Goal: Task Accomplishment & Management: Contribute content

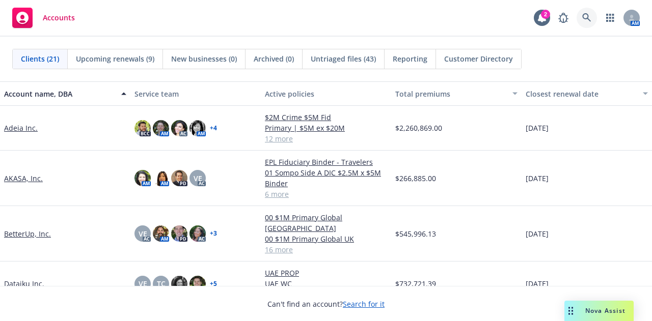
click at [588, 14] on icon at bounding box center [586, 17] width 9 height 9
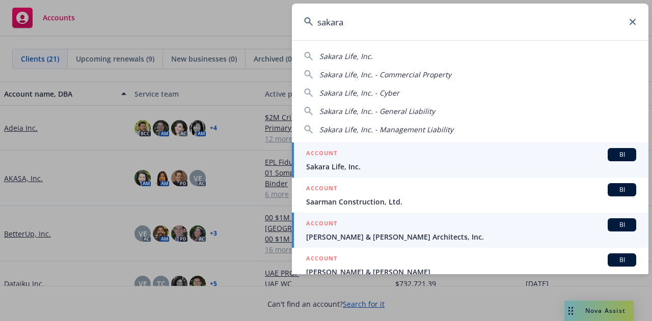
type input "sakara"
click at [496, 164] on span "Sakara Life, Inc." at bounding box center [471, 167] width 330 height 11
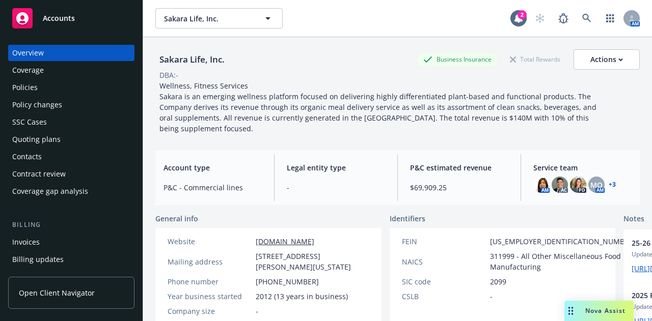
click at [58, 240] on div "Invoices" at bounding box center [71, 242] width 118 height 16
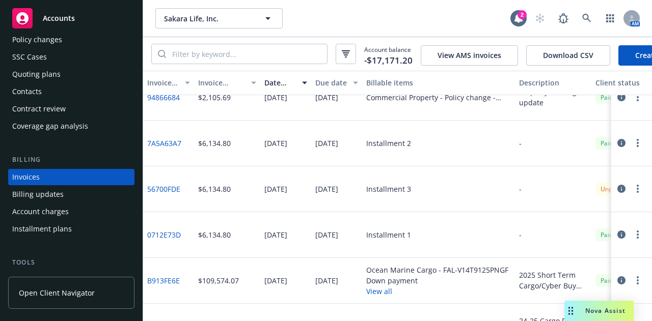
scroll to position [112, 181]
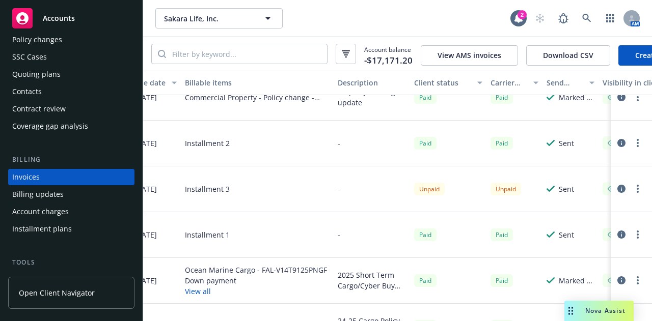
click at [632, 193] on button "button" at bounding box center [638, 189] width 12 height 12
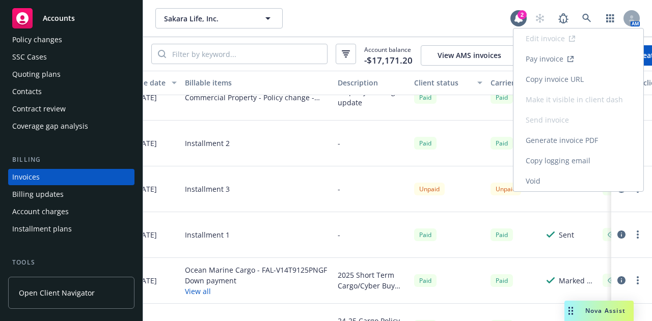
scroll to position [112, 0]
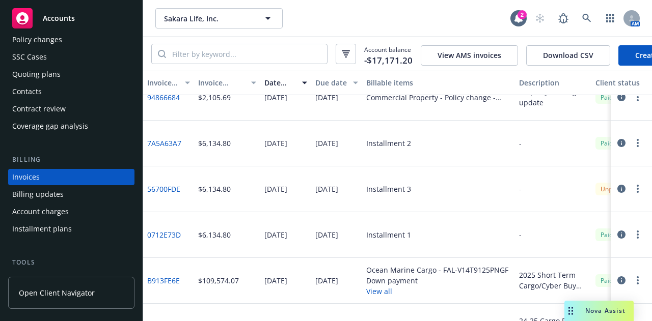
click at [170, 194] on link "56700FDE" at bounding box center [163, 189] width 33 height 11
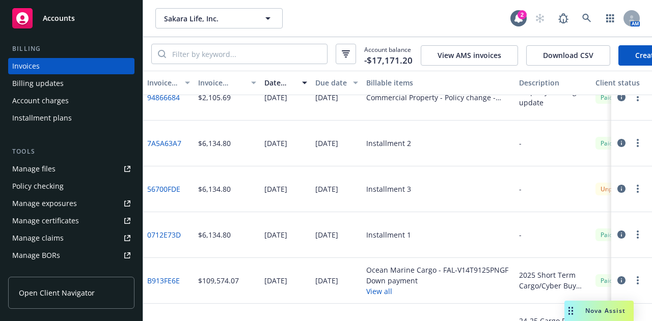
scroll to position [179, 0]
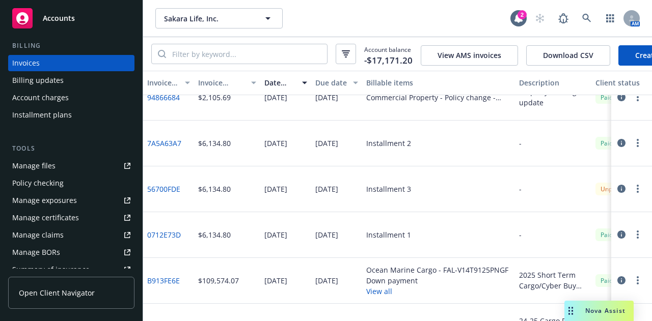
click at [75, 164] on link "Manage files" at bounding box center [71, 166] width 126 height 16
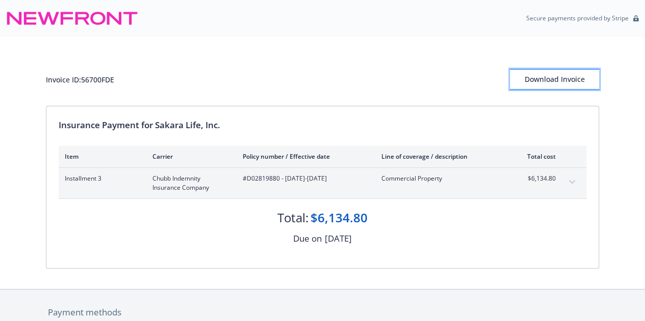
click at [539, 84] on div "Download Invoice" at bounding box center [554, 79] width 89 height 19
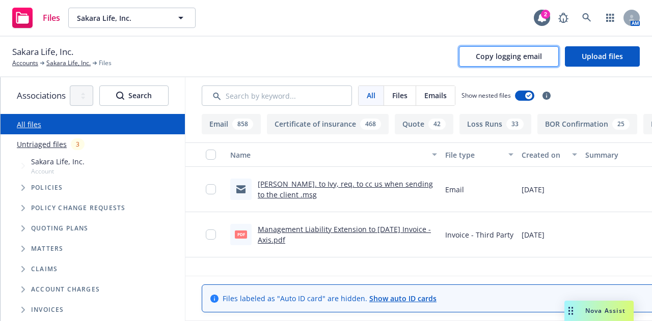
click at [534, 59] on span "Copy logging email" at bounding box center [509, 56] width 66 height 10
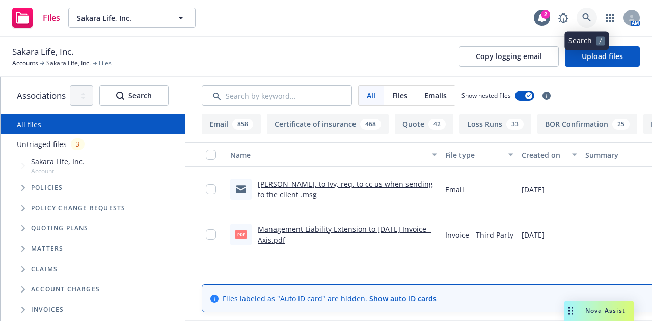
click at [586, 15] on icon at bounding box center [586, 17] width 9 height 9
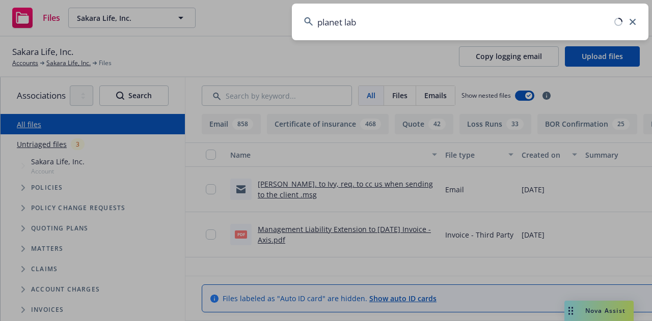
type input "planet labs"
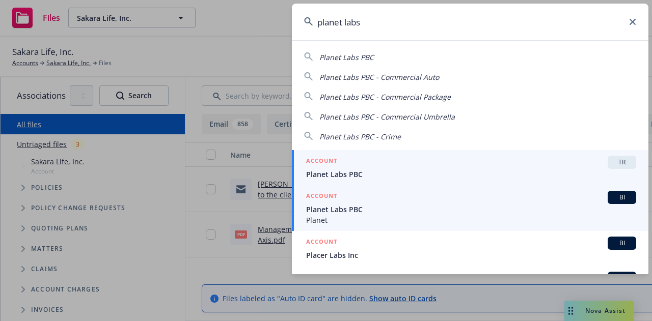
click at [505, 213] on span "Planet Labs PBC" at bounding box center [471, 209] width 330 height 11
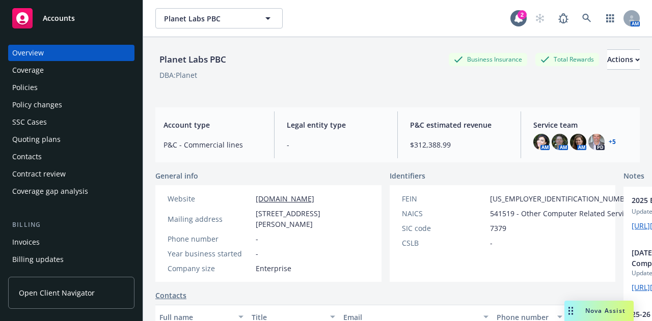
click at [73, 81] on div "Policies" at bounding box center [71, 87] width 118 height 16
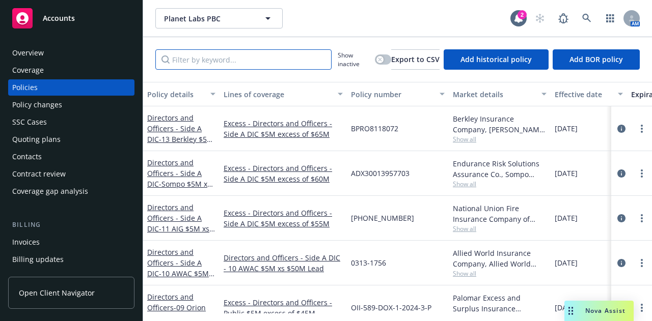
click at [301, 64] on input "Filter by keyword..." at bounding box center [243, 59] width 176 height 20
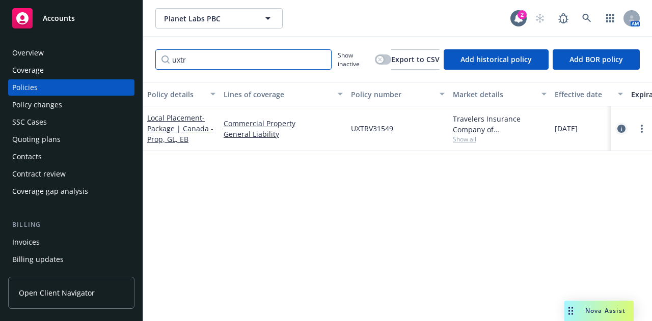
type input "uxtr"
click at [621, 131] on icon "circleInformation" at bounding box center [622, 129] width 8 height 8
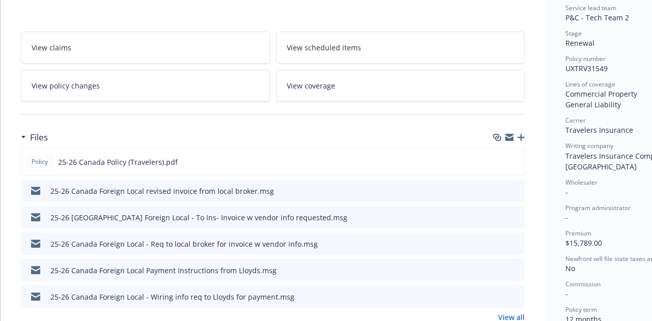
scroll to position [212, 0]
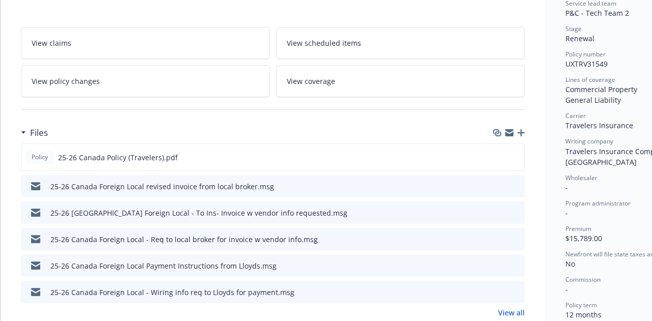
click at [517, 213] on icon "preview file" at bounding box center [515, 212] width 9 height 7
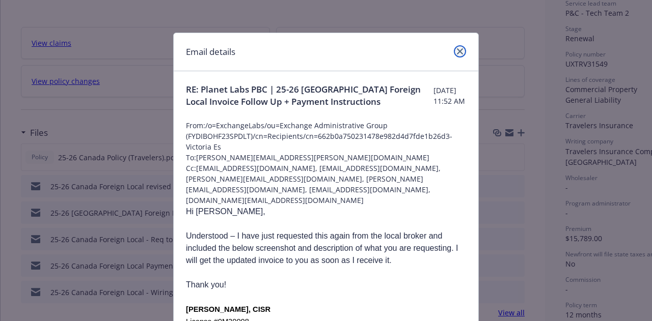
click at [461, 55] on link "close" at bounding box center [460, 51] width 12 height 12
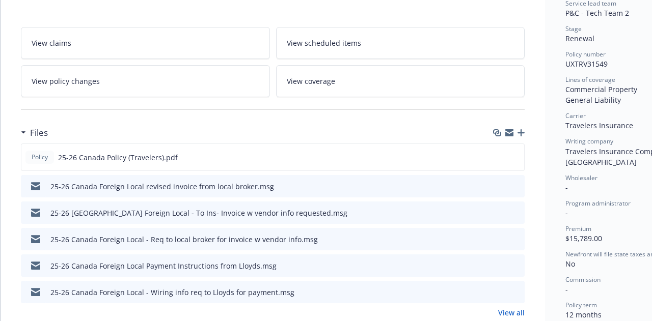
click at [517, 208] on button at bounding box center [516, 213] width 9 height 11
click at [517, 210] on icon "preview file" at bounding box center [515, 212] width 9 height 7
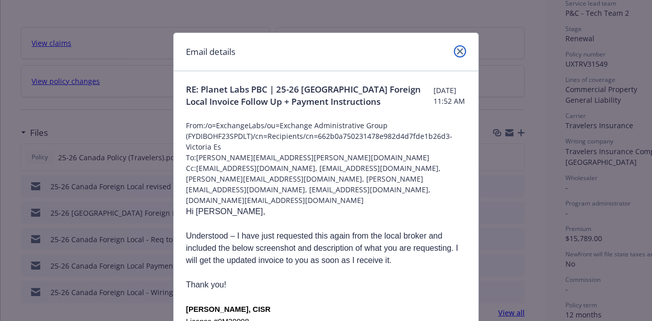
click at [457, 50] on icon "close" at bounding box center [460, 51] width 6 height 6
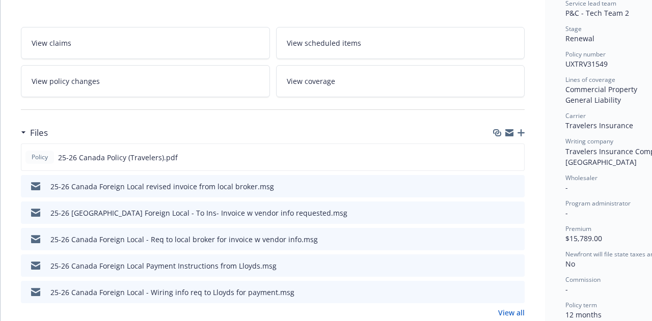
scroll to position [0, 0]
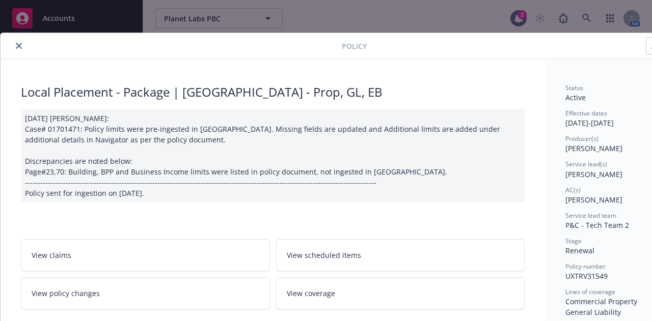
click at [21, 45] on icon "close" at bounding box center [19, 46] width 6 height 6
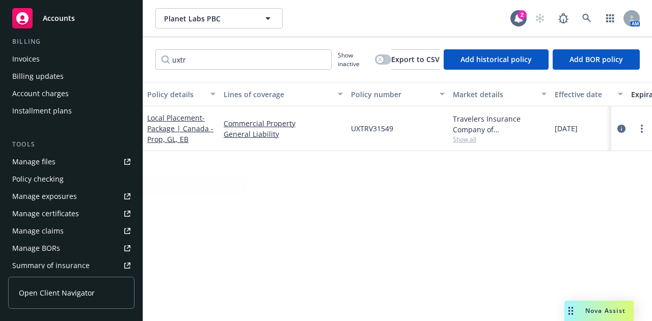
scroll to position [198, 0]
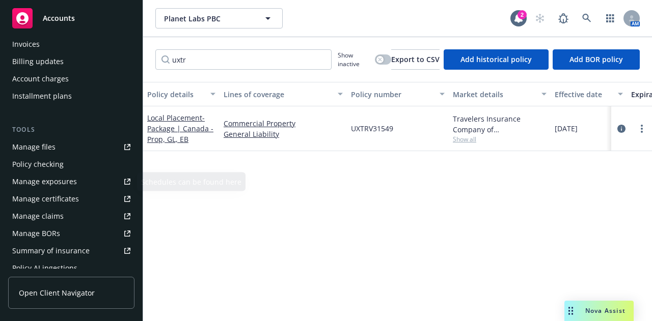
click at [72, 140] on link "Manage files" at bounding box center [71, 147] width 126 height 16
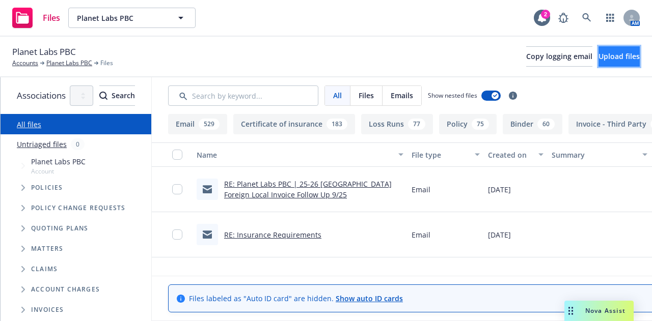
click at [599, 53] on span "Upload files" at bounding box center [619, 56] width 41 height 10
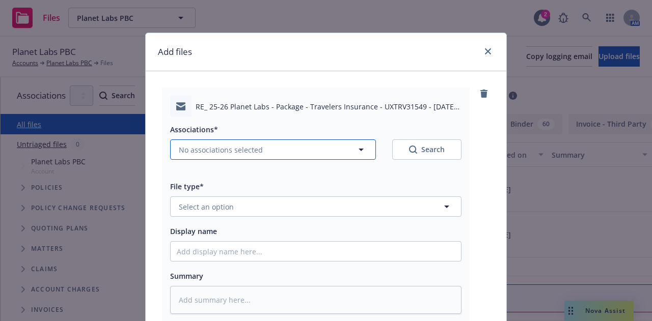
click at [343, 148] on button "No associations selected" at bounding box center [273, 150] width 206 height 20
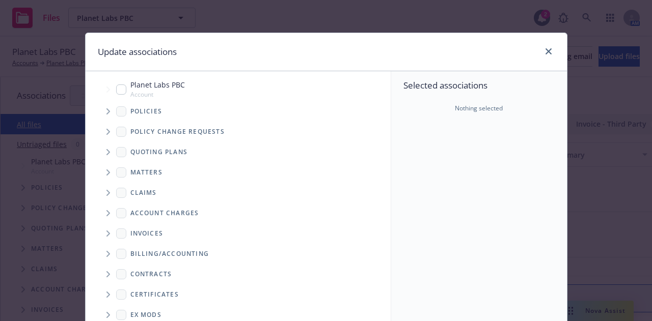
type textarea "x"
click at [116, 83] on div "Planet Labs PBC Account" at bounding box center [150, 88] width 69 height 19
checkbox input "true"
click at [106, 112] on icon "Tree Example" at bounding box center [108, 112] width 4 height 6
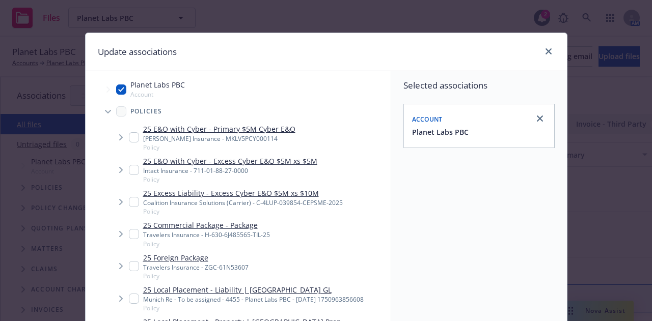
type textarea "x"
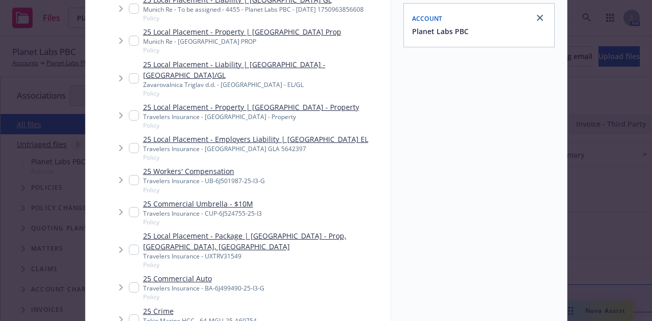
scroll to position [191, 0]
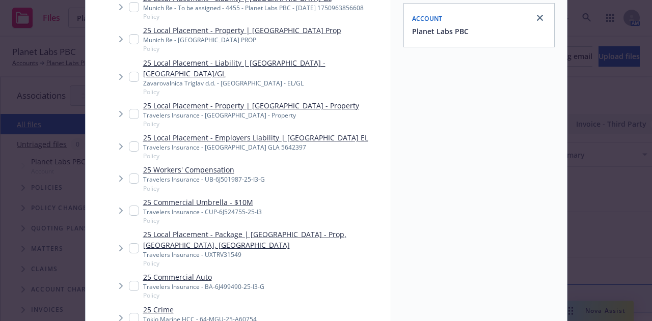
click at [129, 244] on input "Tree Example" at bounding box center [134, 249] width 10 height 10
checkbox input "true"
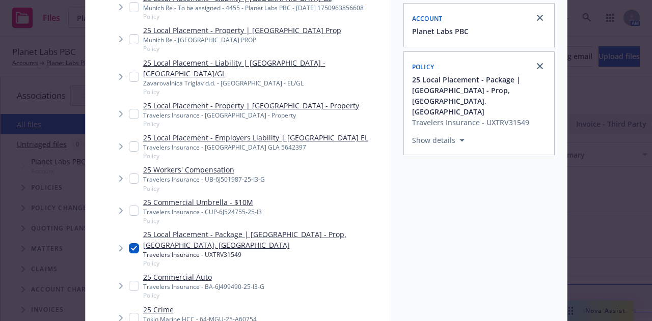
scroll to position [184, 0]
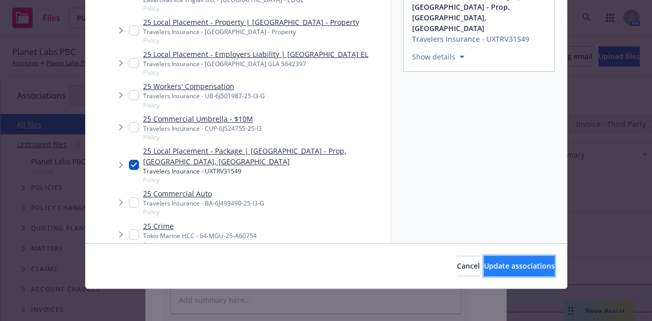
click at [518, 267] on span "Update associations" at bounding box center [519, 266] width 71 height 10
type textarea "x"
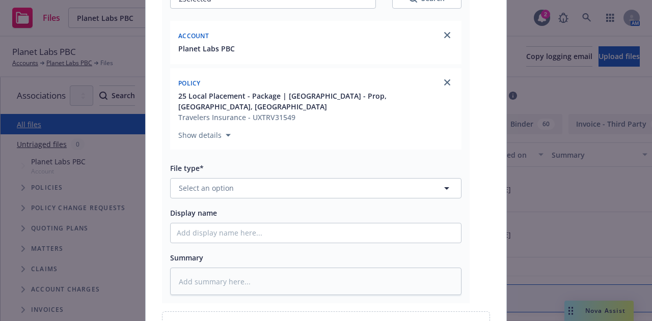
scroll to position [152, 0]
click at [377, 206] on div "Display name" at bounding box center [315, 212] width 291 height 12
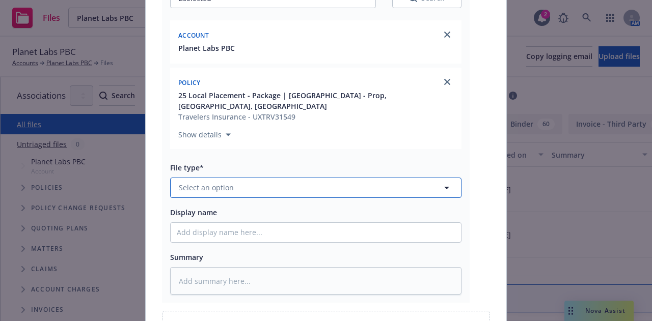
click at [385, 178] on button "Select an option" at bounding box center [315, 188] width 291 height 20
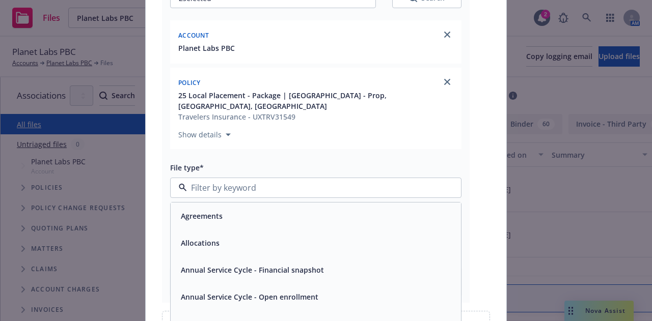
type input "p"
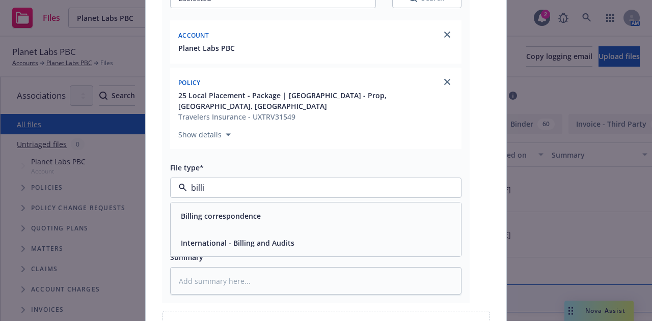
type input "billin"
click at [356, 210] on div "Billing correspondence" at bounding box center [316, 216] width 278 height 15
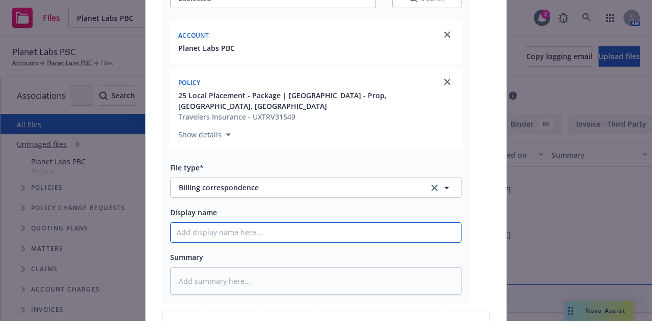
click at [399, 223] on input "Display name" at bounding box center [316, 232] width 290 height 19
type textarea "x"
type input "2"
type textarea "x"
type input "25"
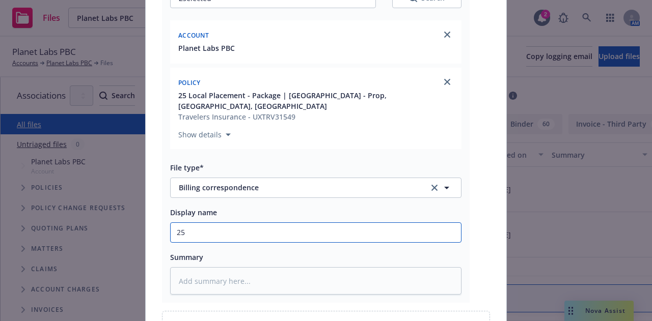
type textarea "x"
type input "25-"
type textarea "x"
type input "25-2"
type textarea "x"
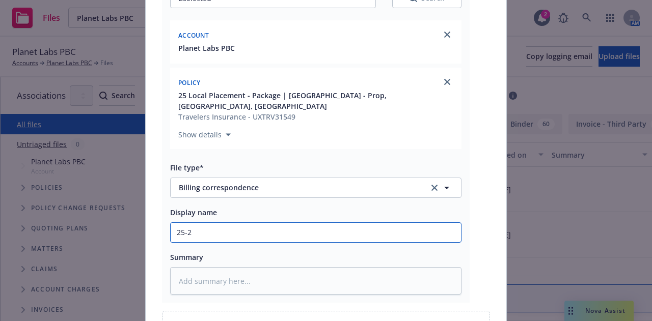
type input "25-26"
type textarea "x"
type input "25-26"
type textarea "x"
type input "25-26 C"
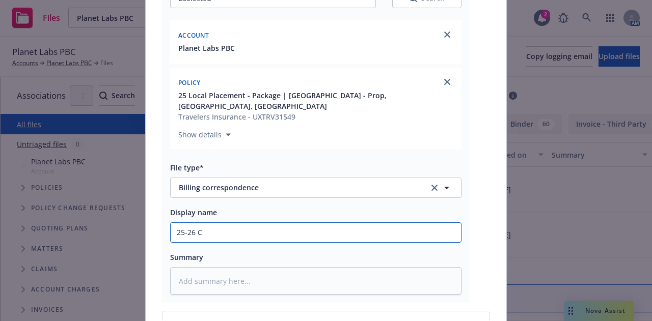
type textarea "x"
type input "25-26 Ca"
type textarea "x"
type input "25-26 Can"
type textarea "x"
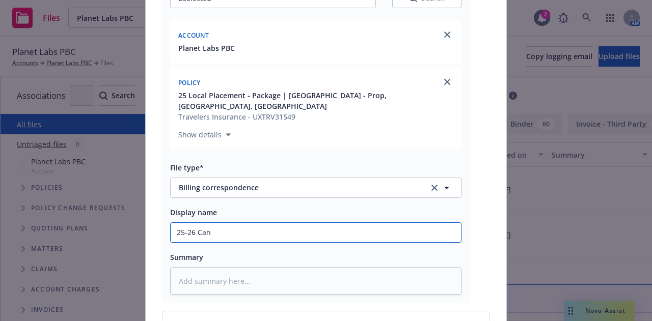
type input "25-26 Cana"
type textarea "x"
type input "25-26 Canad"
type textarea "x"
type input "25-26 Canada"
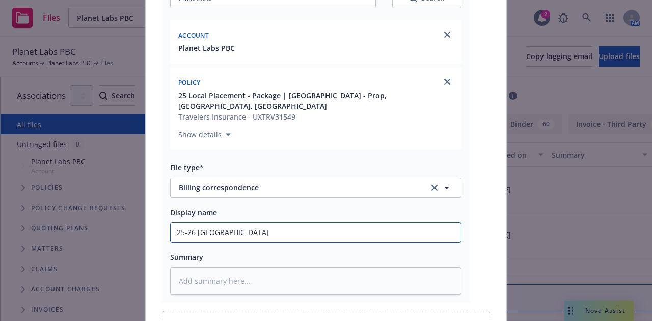
type textarea "x"
type input "25-26 Canada"
type textarea "x"
type input "25-26 Canada P"
type textarea "x"
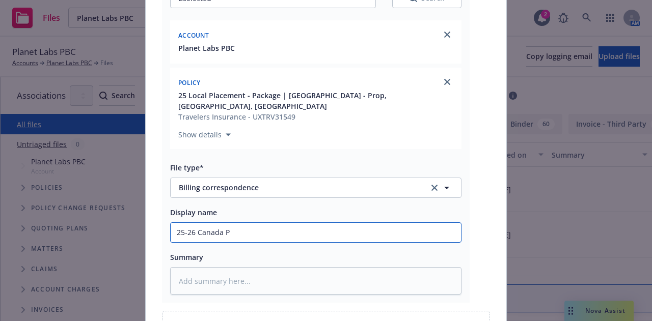
type input "25-26 Canada Pa"
type textarea "x"
type input "25-26 Canada Pac"
type textarea "x"
type input "25-26 Canada Pack"
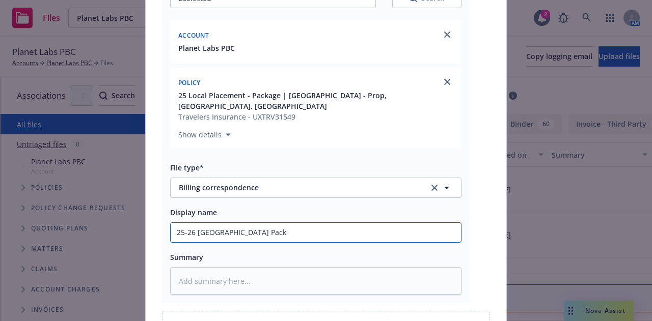
type textarea "x"
type input "25-26 Canada Packa"
type textarea "x"
type input "25-26 Canada Packag"
type textarea "x"
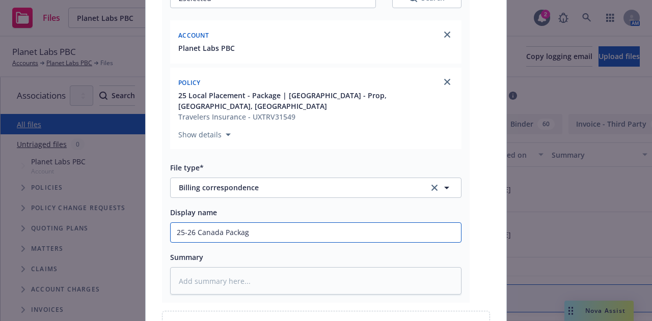
type input "25-26 Canada Package"
type textarea "x"
type input "25-26 Canada Package"
type textarea "x"
type input "25-26 Canada Package P"
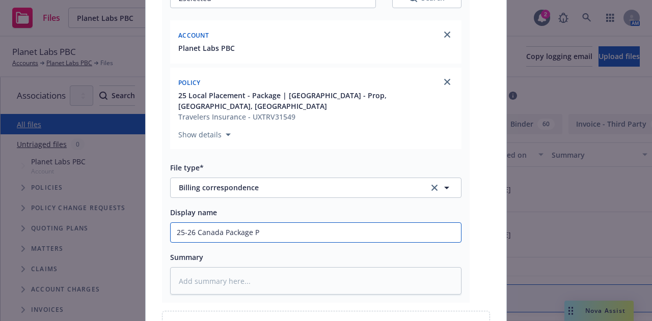
type textarea "x"
type input "25-26 Canada Package Pay"
type textarea "x"
type input "25-26 Canada Package Paym"
type textarea "x"
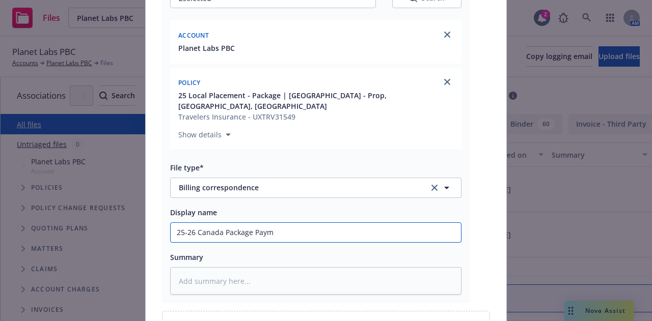
type input "25-26 Canada Package Payme"
type textarea "x"
type input "25-26 Canada Package Paymen"
type textarea "x"
type input "25-26 Canada Package Payment"
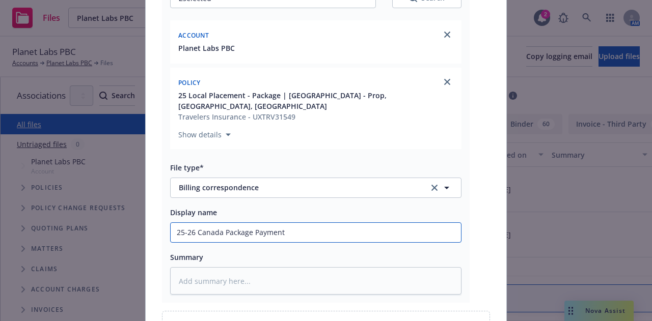
type textarea "x"
type input "25-26 Canada Package Payment F"
type textarea "x"
type input "25-26 Canada Package Payment Fo"
type textarea "x"
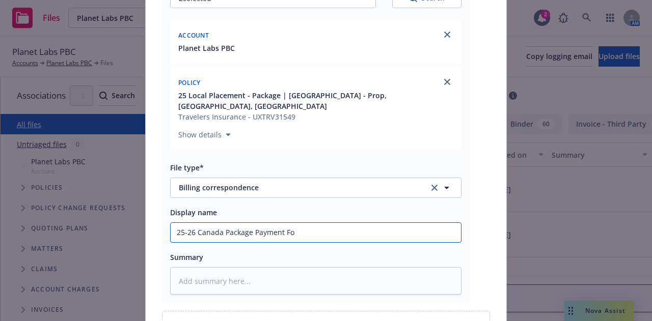
type input "25-26 Canada Package Payment Fol"
type textarea "x"
type input "25-26 Canada Package Payment Foll"
type textarea "x"
type input "25-26 Canada Package Payment Follo"
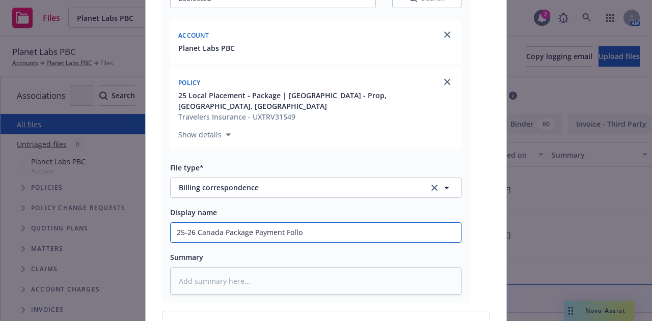
type textarea "x"
type input "25-26 Canada Package Payment Follow"
type textarea "x"
type input "25-26 Canada Package Payment Follow U"
type textarea "x"
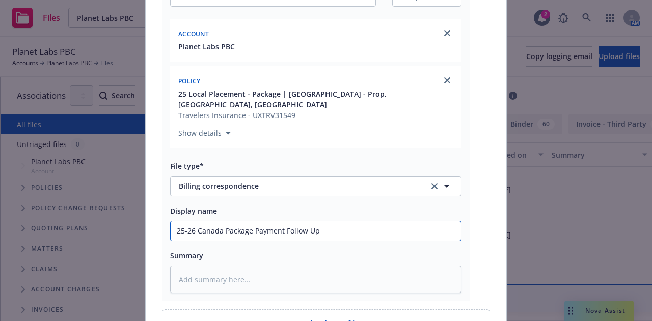
scroll to position [154, 0]
type input "25-26 Canada Package Payment Follow U"
type textarea "x"
type input "25-26 Canada Package Payment Follow"
type textarea "x"
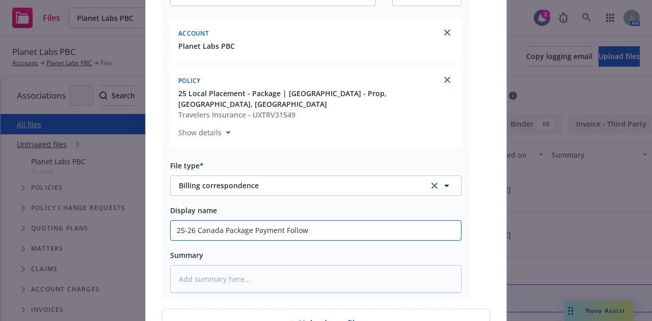
type input "25-26 Canada Package Payment Follow"
type textarea "x"
type input "25-26 Canada Package Payment Follo"
type textarea "x"
type input "25-26 Canada Package Payment Foll"
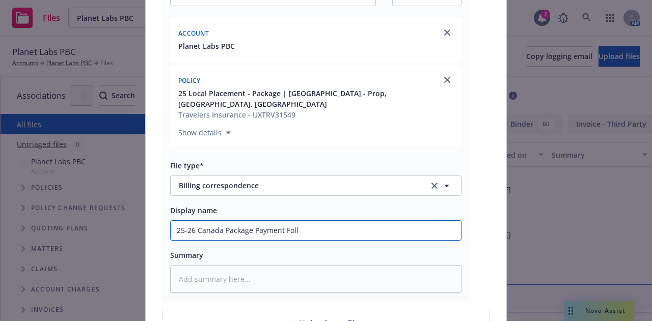
type textarea "x"
type input "25-26 Canada Package Payment Fol"
type textarea "x"
type input "25-26 Canada Package Payment Fo"
type textarea "x"
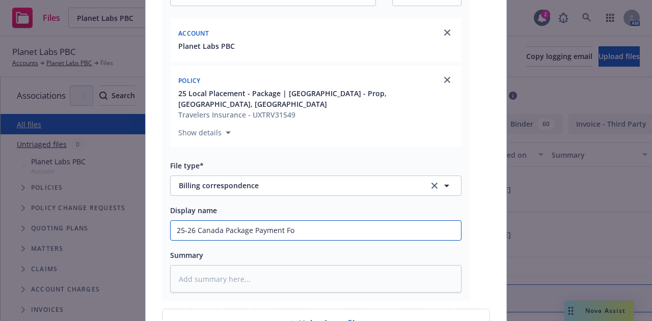
type input "25-26 Canada Package Payment F"
type textarea "x"
type input "25-26 Canada Package Payment"
type textarea "x"
type input "25-26 Canada Package Payment U"
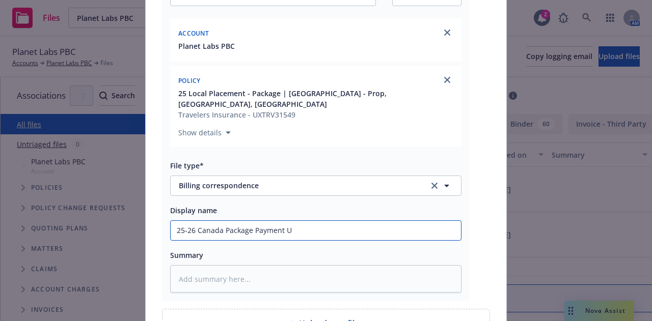
type textarea "x"
type input "25-26 Canada Package Payment Up"
type textarea "x"
type input "25-26 Canada Package Payment Upd"
type textarea "x"
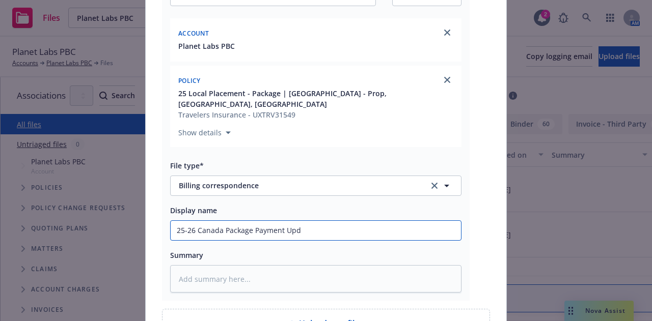
type input "25-26 Canada Package Payment Upda"
type textarea "x"
type input "25-26 Canada Package Payment Updat"
type textarea "x"
type input "25-26 Canada Package Payment Update"
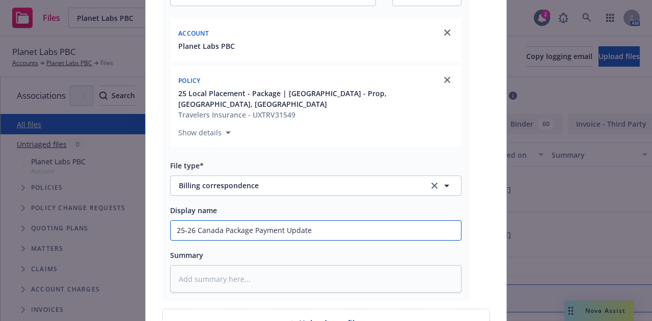
type textarea "x"
type input "25-26 Canada Package Payment Updates"
type textarea "x"
type input "25-26 Canada Package Payment Updates"
type textarea "x"
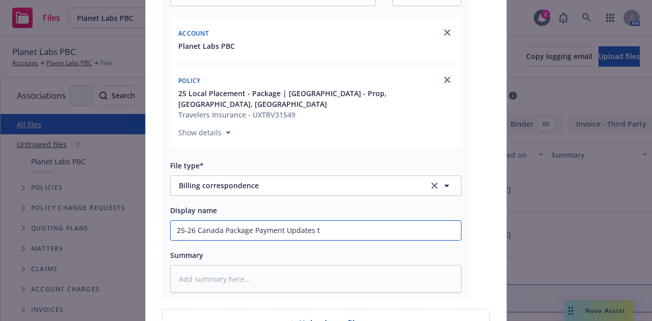
type input "25-26 Canada Package Payment Updates to"
type textarea "x"
type input "25-26 Canada Package Payment Updates to"
type textarea "x"
type input "25-26 Canada Package Payment Updates to L"
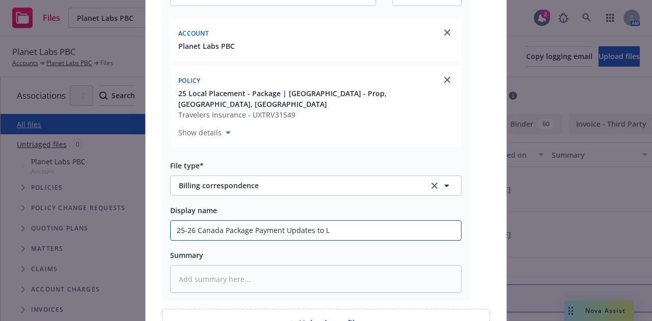
type textarea "x"
type input "25-26 Canada Package Payment Updates to Lo"
type textarea "x"
type input "25-26 Canada Package Payment Updates to Loca"
type textarea "x"
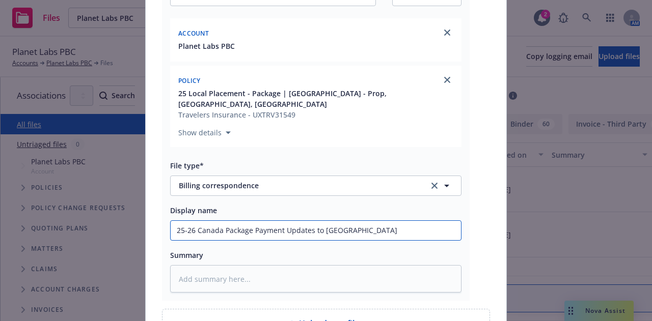
type input "25-26 Canada Package Payment Updates to Local"
type textarea "x"
type input "25-26 Canada Package Payment Updates to Local"
type textarea "x"
type input "25-26 Canada Package Payment Updates to Local B"
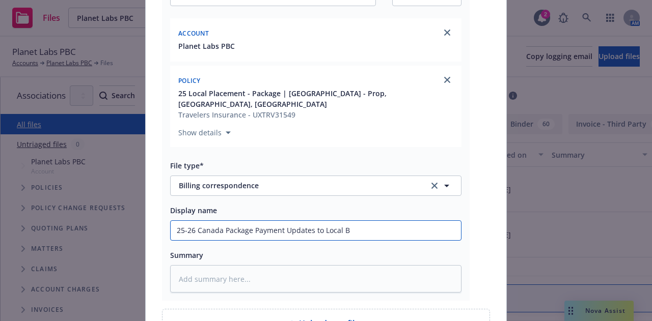
type textarea "x"
type input "25-26 Canada Package Payment Updates to Local Bro"
type textarea "x"
type input "25-26 Canada Package Payment Updates to Local Brok"
type textarea "x"
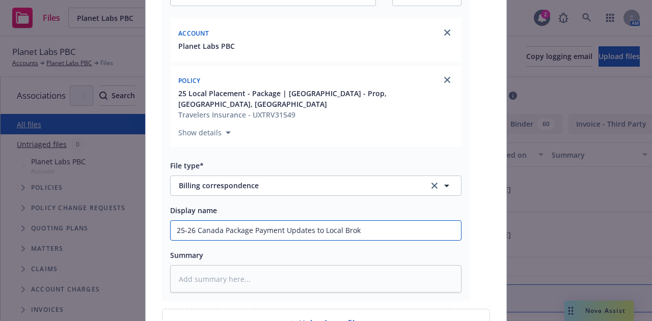
type input "25-26 Canada Package Payment Updates to Local Broke"
type textarea "x"
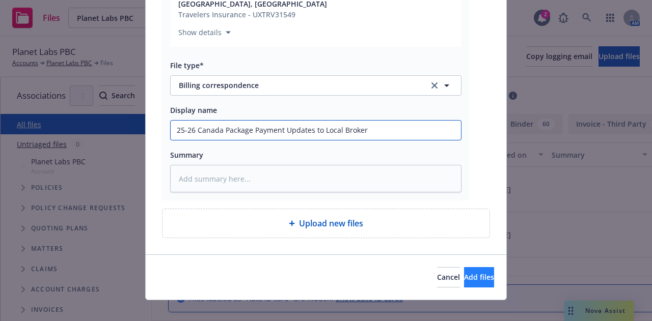
type input "25-26 Canada Package Payment Updates to Local Broker"
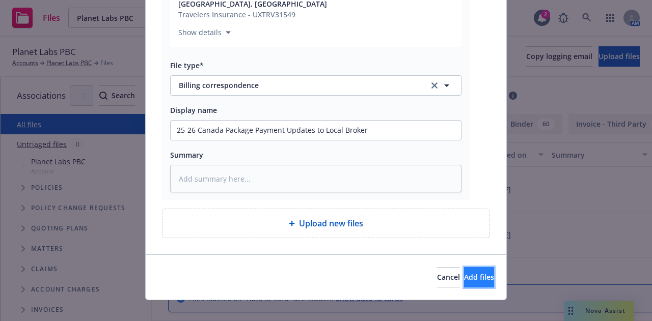
click at [473, 273] on span "Add files" at bounding box center [479, 278] width 30 height 10
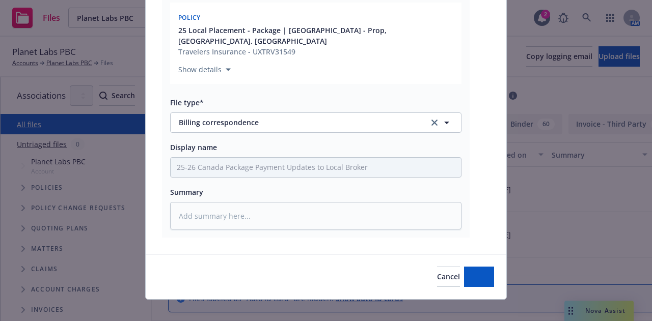
type textarea "x"
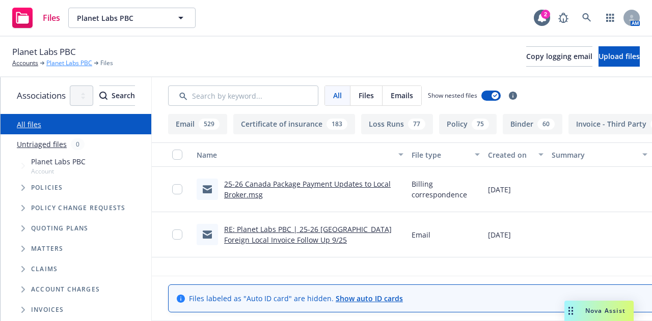
click at [62, 64] on link "Planet Labs PBC" at bounding box center [69, 63] width 46 height 9
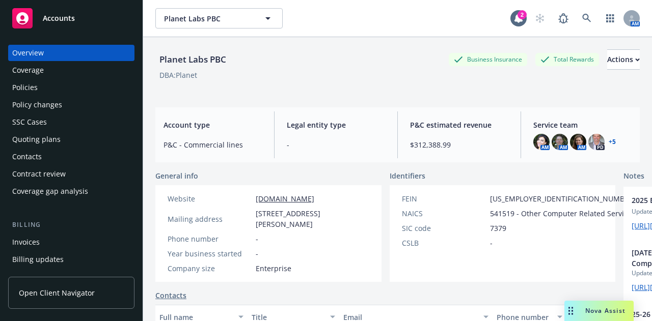
click at [103, 89] on div "Policies" at bounding box center [71, 87] width 118 height 16
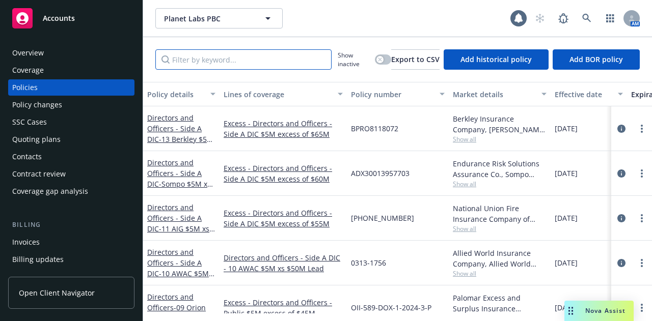
click at [290, 57] on input "Filter by keyword..." at bounding box center [243, 59] width 176 height 20
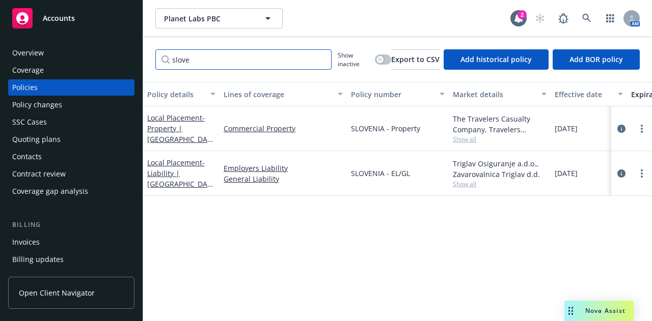
type input "slove"
click at [625, 125] on icon "circleInformation" at bounding box center [622, 129] width 8 height 8
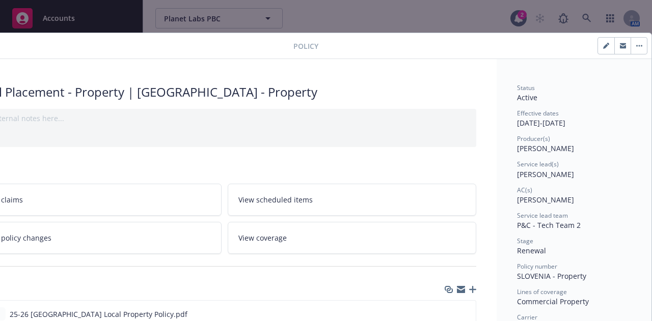
click at [603, 46] on icon "button" at bounding box center [606, 46] width 6 height 6
select select "RENEWAL"
select select "12"
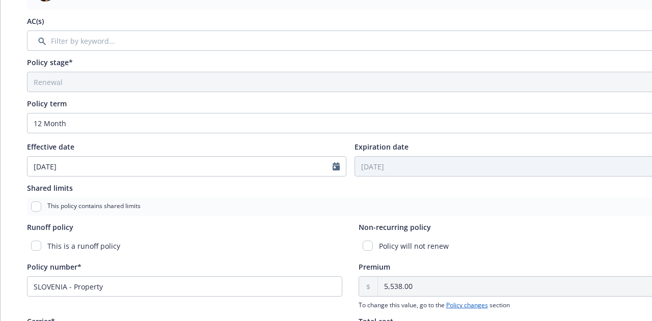
scroll to position [277, 0]
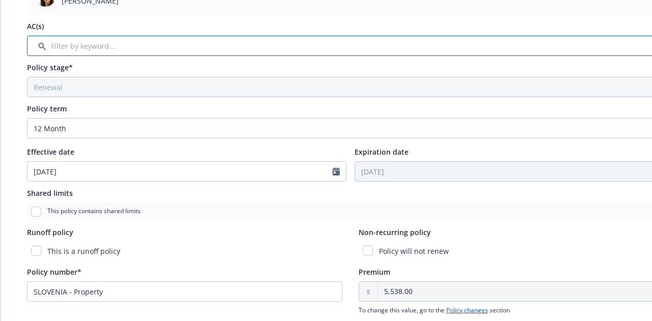
click at [434, 39] on input "Filter by keyword..." at bounding box center [350, 46] width 647 height 20
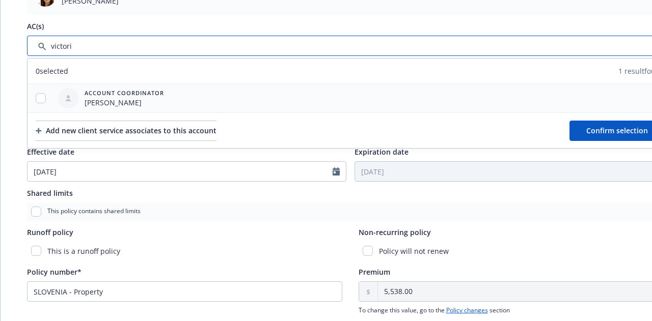
type input "victori"
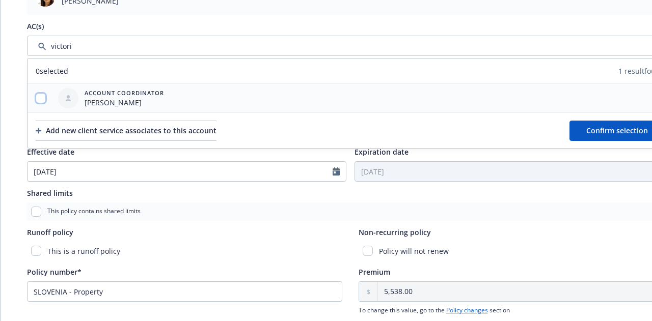
click at [42, 97] on input "checkbox" at bounding box center [41, 98] width 10 height 10
checkbox input "true"
click at [600, 131] on span "Confirm selection" at bounding box center [617, 131] width 62 height 10
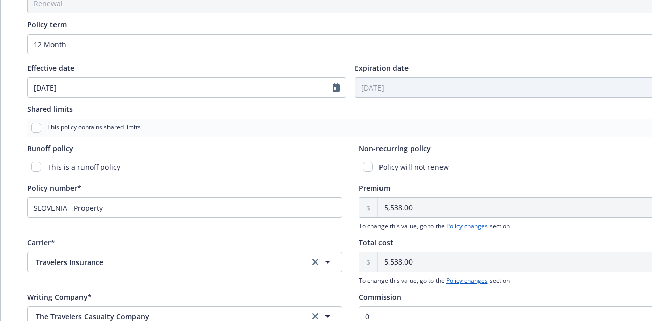
scroll to position [405, 0]
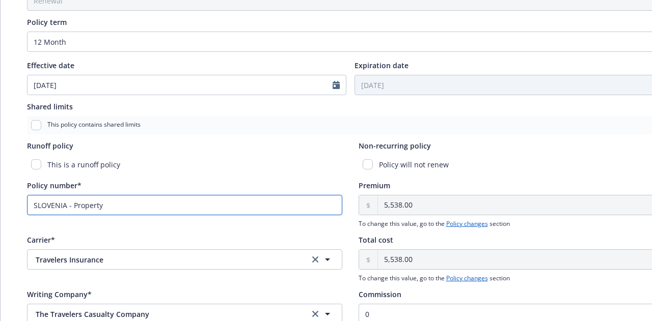
drag, startPoint x: 158, startPoint y: 207, endPoint x: 0, endPoint y: 203, distance: 158.5
click at [0, 203] on div "Edit policy details Cancel Save Policy type* Local Placement Display name Prope…" at bounding box center [350, 33] width 701 height 810
paste input "PR40105046076"
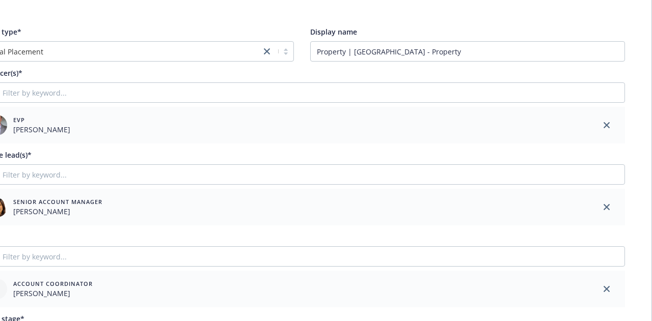
scroll to position [15, 56]
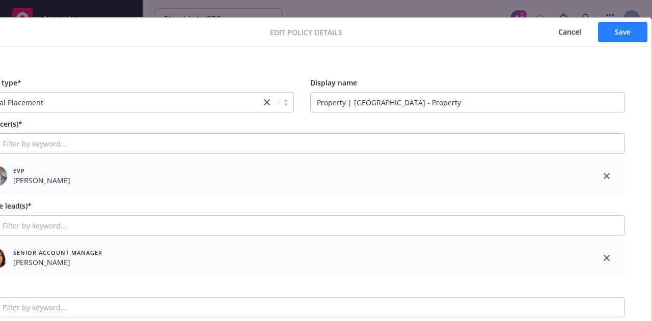
type input "PR40105046076"
click at [610, 38] on button "Save" at bounding box center [622, 32] width 49 height 20
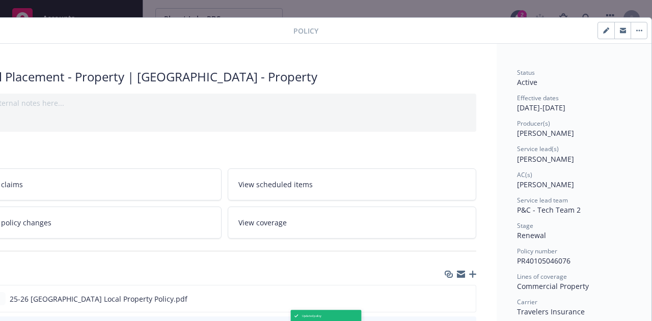
scroll to position [13, 0]
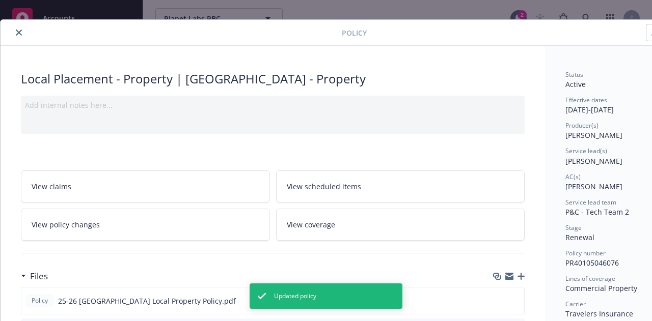
click at [14, 31] on button "close" at bounding box center [19, 32] width 12 height 12
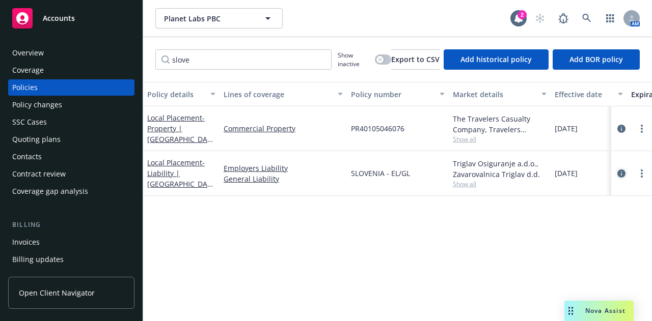
click at [625, 172] on icon "circleInformation" at bounding box center [622, 174] width 8 height 8
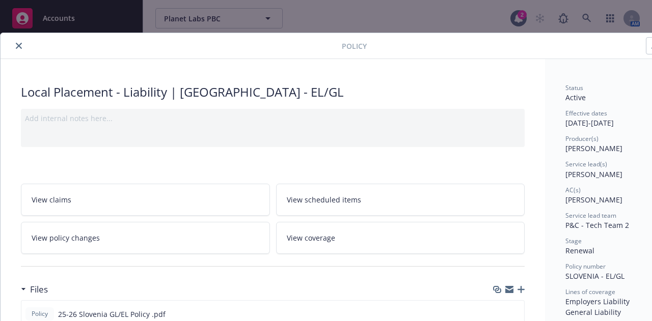
scroll to position [0, 56]
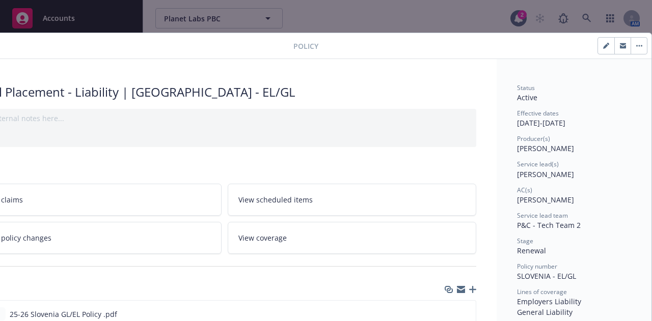
click at [600, 40] on button "button" at bounding box center [606, 46] width 16 height 16
select select "RENEWAL"
select select "12"
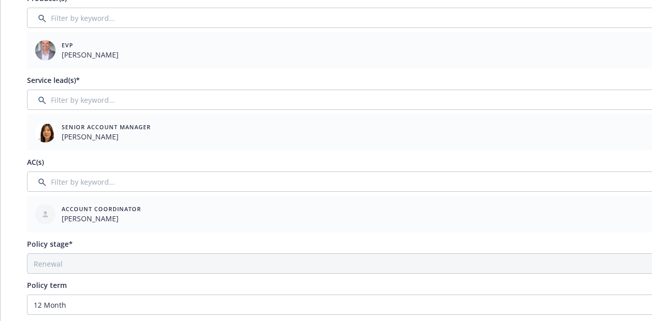
scroll to position [364, 0]
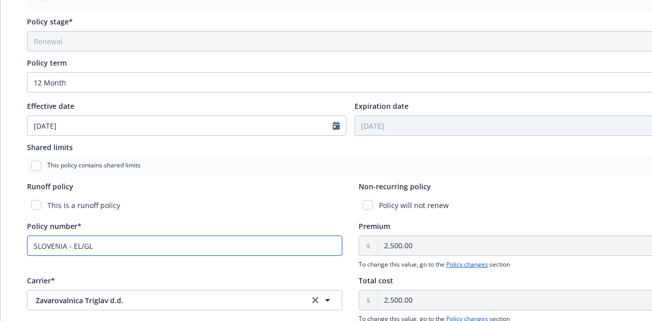
drag, startPoint x: 239, startPoint y: 244, endPoint x: 0, endPoint y: 227, distance: 240.1
click at [0, 227] on div "Edit policy details Cancel Save Policy type* Local Placement Display name Liabi…" at bounding box center [350, 74] width 701 height 810
paste input "OD40105046077"
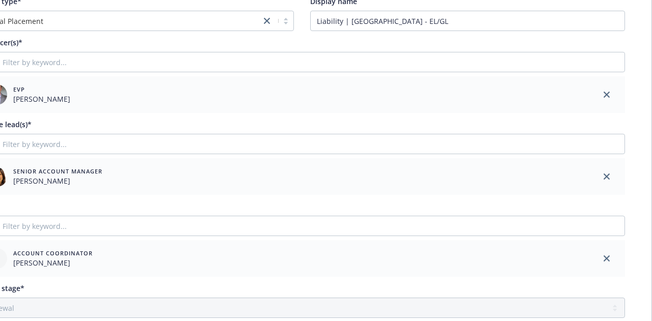
scroll to position [0, 56]
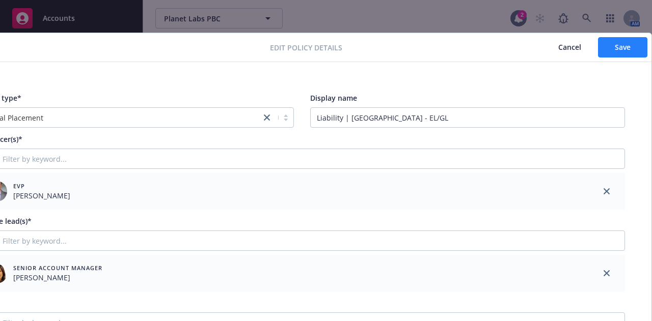
type input "OD40105046077"
click at [626, 42] on button "Save" at bounding box center [622, 47] width 49 height 20
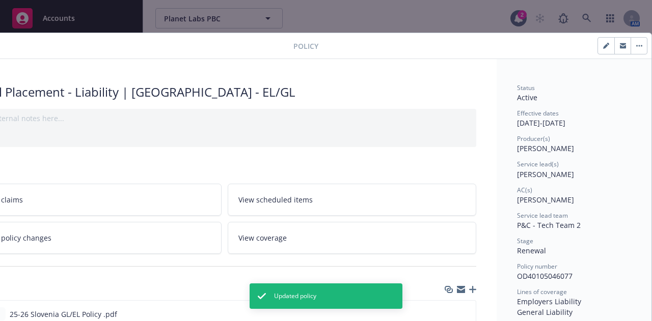
scroll to position [0, 0]
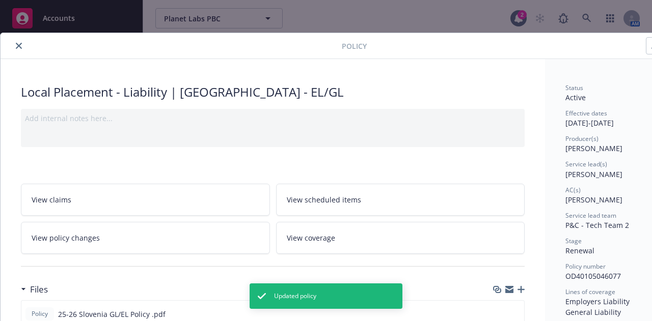
click at [16, 49] on button "close" at bounding box center [19, 46] width 12 height 12
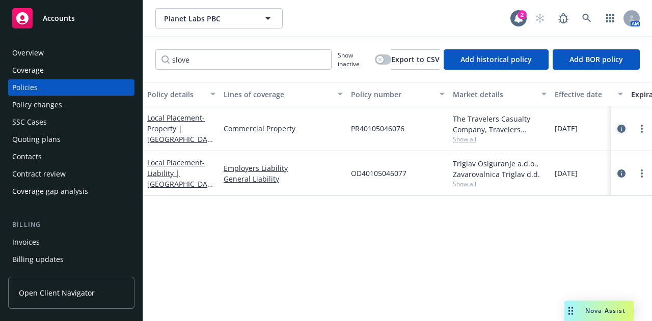
click at [619, 127] on icon "circleInformation" at bounding box center [622, 129] width 8 height 8
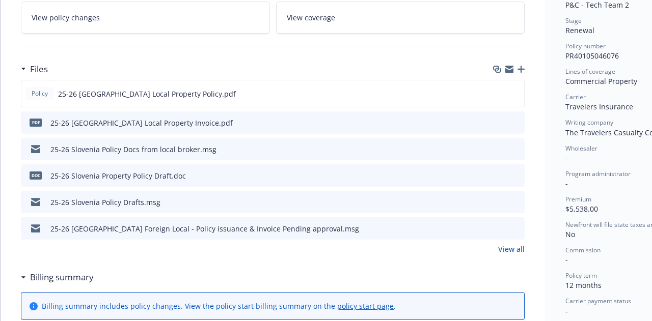
scroll to position [219, 0]
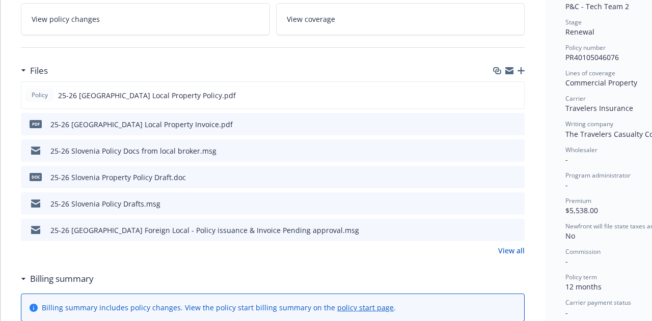
click at [515, 147] on icon "preview file" at bounding box center [515, 150] width 9 height 7
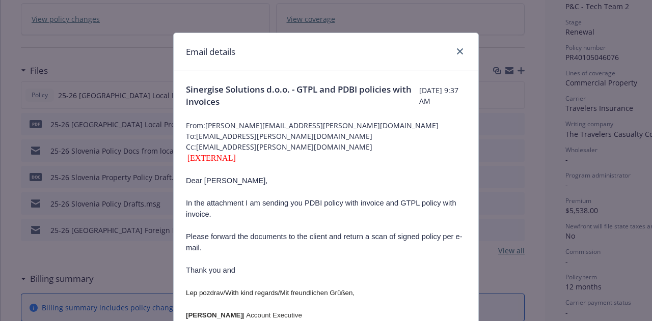
scroll to position [83, 0]
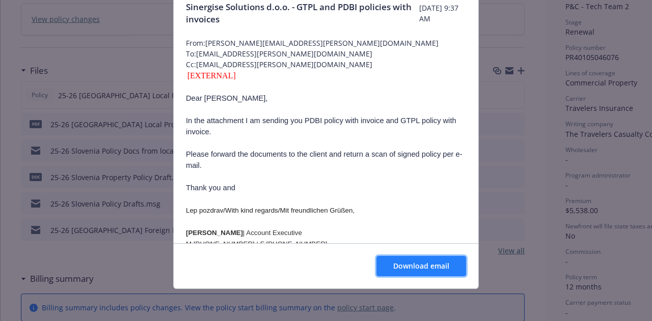
click at [409, 269] on span "Download email" at bounding box center [421, 266] width 56 height 10
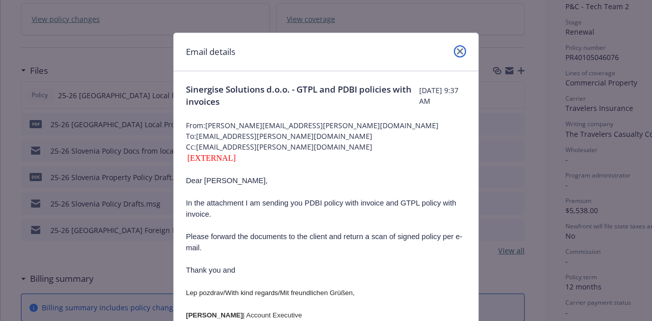
click at [461, 48] on link "close" at bounding box center [460, 51] width 12 height 12
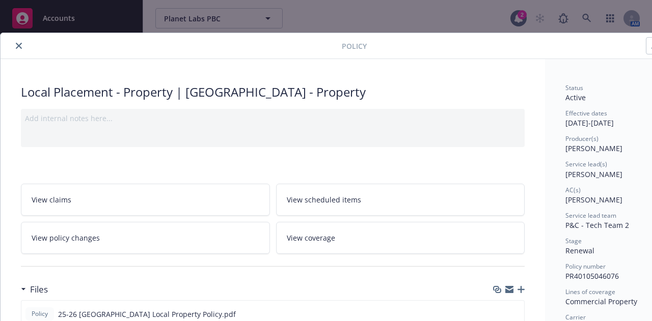
click at [15, 48] on button "close" at bounding box center [19, 46] width 12 height 12
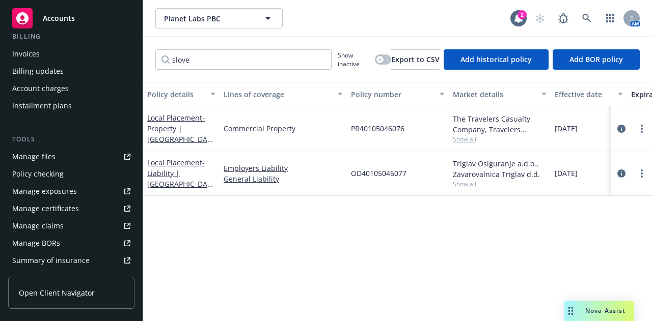
scroll to position [196, 0]
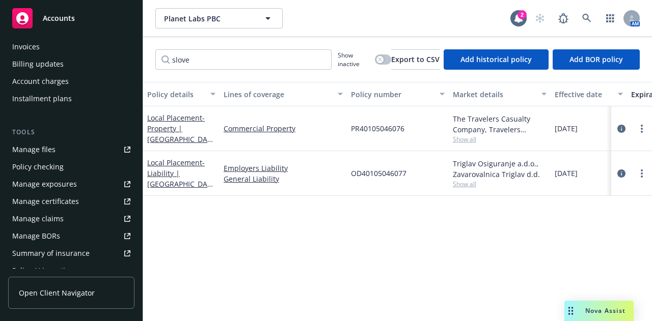
click at [72, 155] on link "Manage files" at bounding box center [71, 150] width 126 height 16
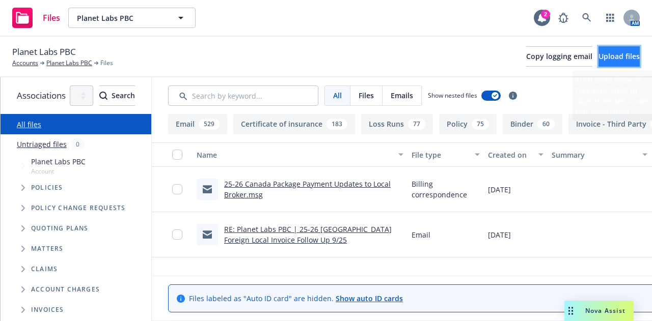
click at [599, 57] on span "Upload files" at bounding box center [619, 56] width 41 height 10
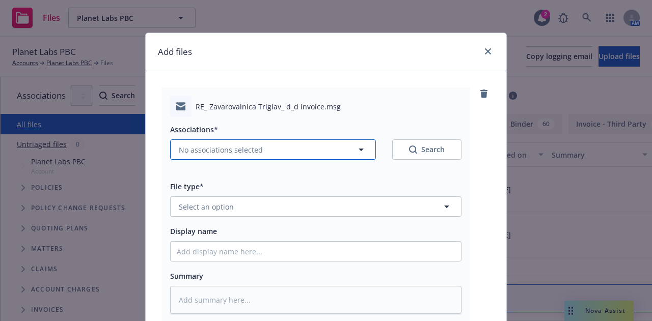
click at [349, 150] on button "No associations selected" at bounding box center [273, 150] width 206 height 20
type textarea "x"
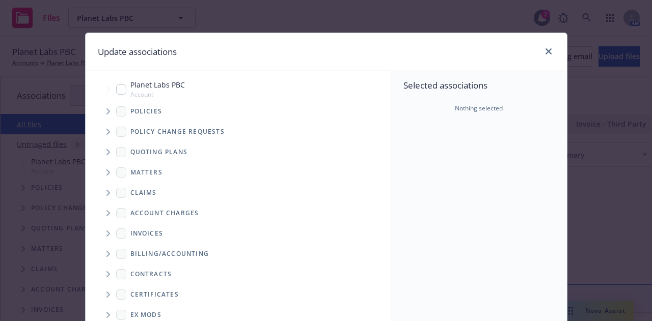
click at [116, 89] on input "Tree Example" at bounding box center [121, 90] width 10 height 10
checkbox input "true"
click at [101, 110] on span "Tree Example" at bounding box center [108, 111] width 16 height 16
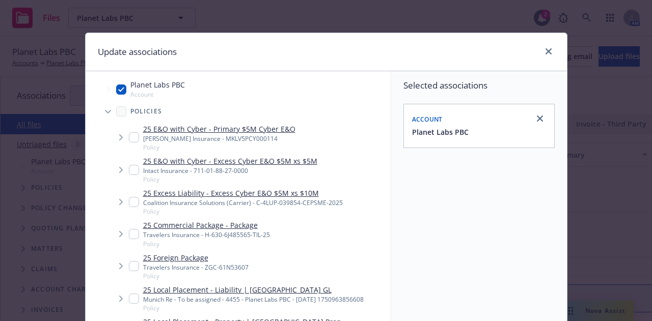
scroll to position [21, 0]
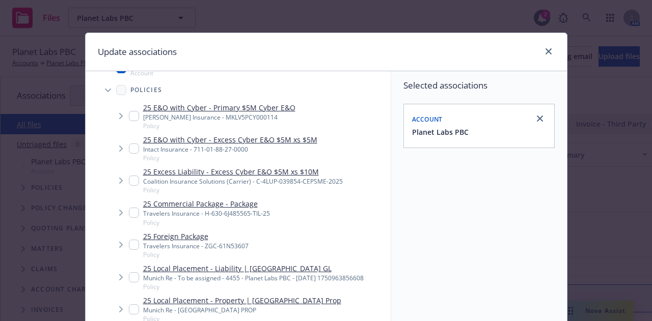
type textarea "x"
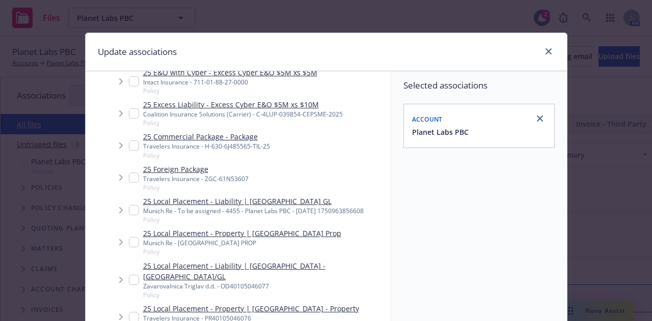
scroll to position [103, 0]
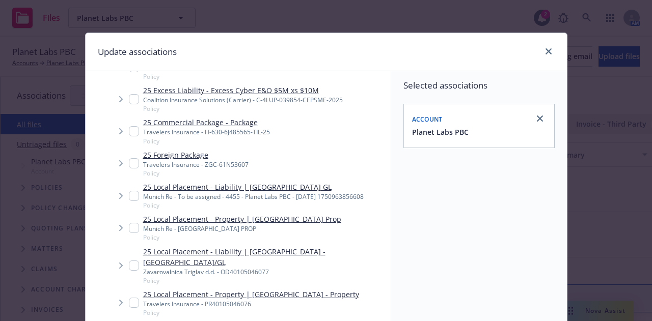
click at [131, 261] on input "Tree Example" at bounding box center [134, 266] width 10 height 10
checkbox input "true"
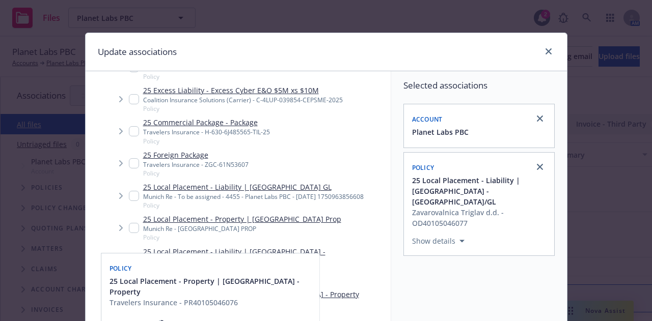
click at [135, 290] on div "25 Local Placement - Property | [GEOGRAPHIC_DATA] - Property Travelers Insuranc…" at bounding box center [244, 303] width 230 height 28
checkbox input "true"
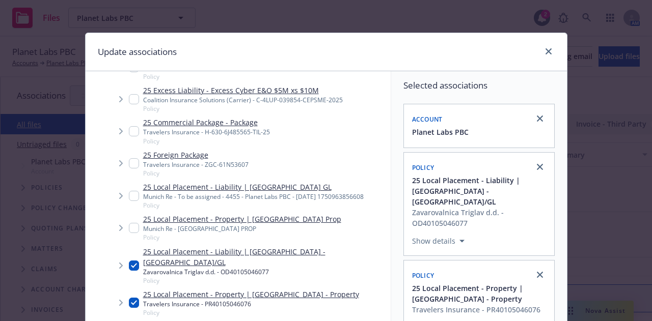
scroll to position [184, 0]
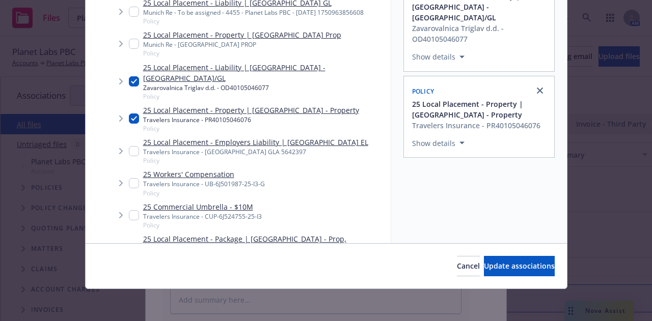
click at [504, 279] on div "Cancel Update associations" at bounding box center [326, 266] width 481 height 45
click at [510, 273] on button "Update associations" at bounding box center [519, 266] width 71 height 20
type textarea "x"
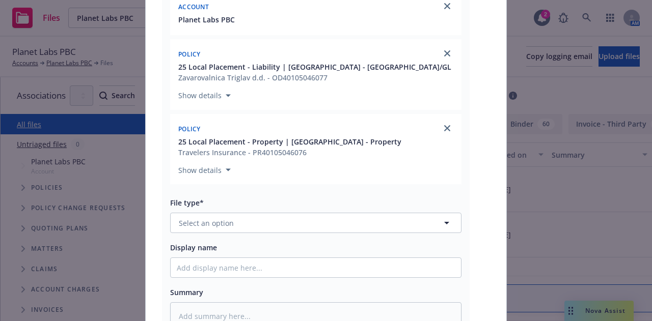
scroll to position [181, 0]
click at [313, 227] on button "Select an option" at bounding box center [315, 222] width 291 height 20
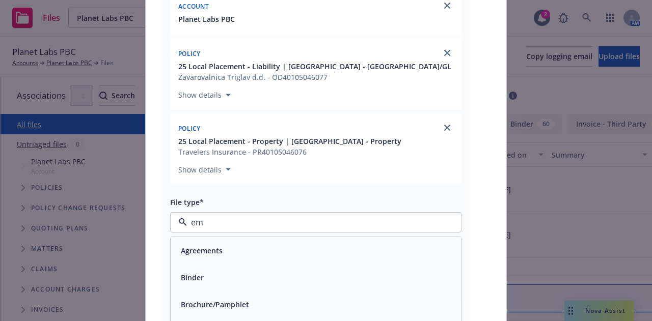
type input "ema"
click at [346, 258] on div "Email" at bounding box center [316, 250] width 290 height 27
type textarea "x"
type input "Email"
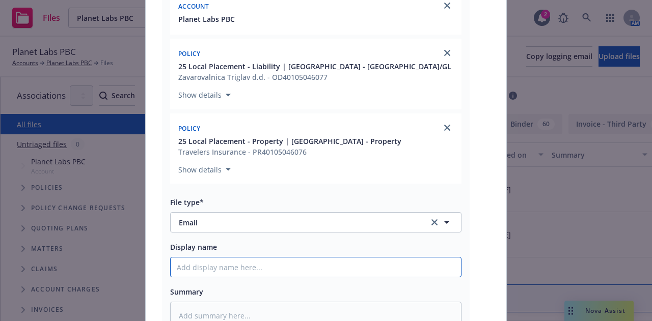
click at [356, 263] on input "Display name" at bounding box center [316, 267] width 290 height 19
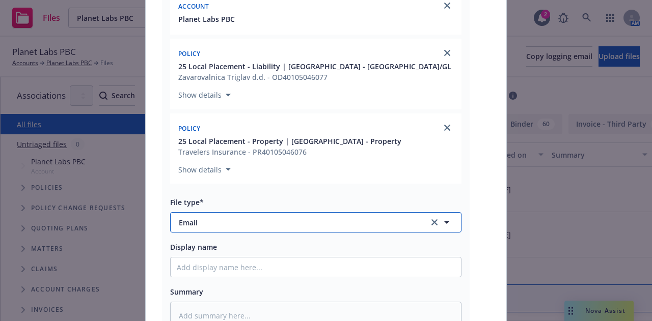
click at [358, 221] on span "Email" at bounding box center [297, 223] width 236 height 11
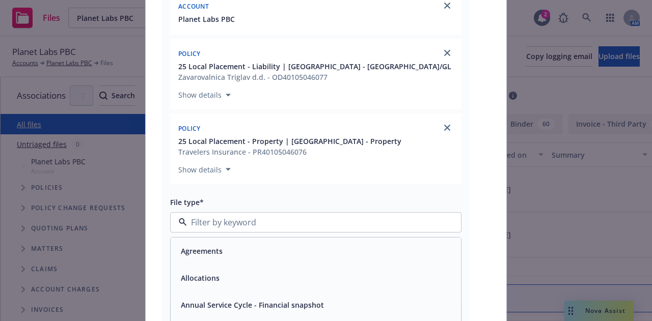
type input "o"
type input "p"
click at [415, 199] on div "File type*" at bounding box center [315, 202] width 291 height 12
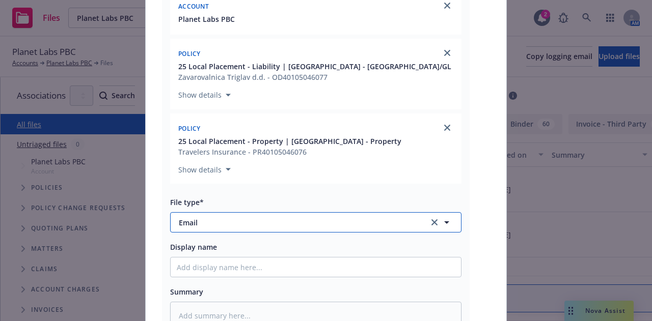
click at [327, 215] on button "Email" at bounding box center [315, 222] width 291 height 20
type input "policy de"
click at [326, 238] on div "Policy delivery" at bounding box center [316, 250] width 290 height 27
type textarea "x"
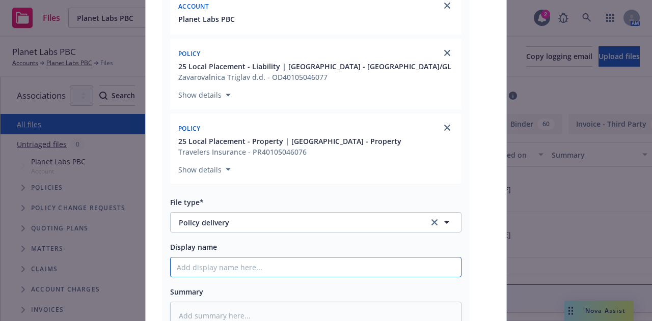
click at [329, 267] on input "Display name" at bounding box center [316, 267] width 290 height 19
type input "2"
type textarea "x"
type input "25-"
type textarea "x"
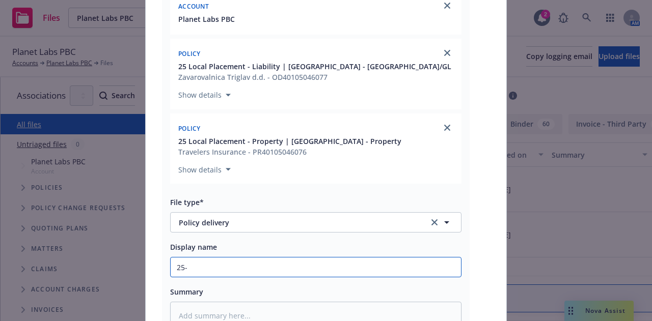
type input "25-2"
type textarea "x"
type input "25-26"
type textarea "x"
type input "25-26"
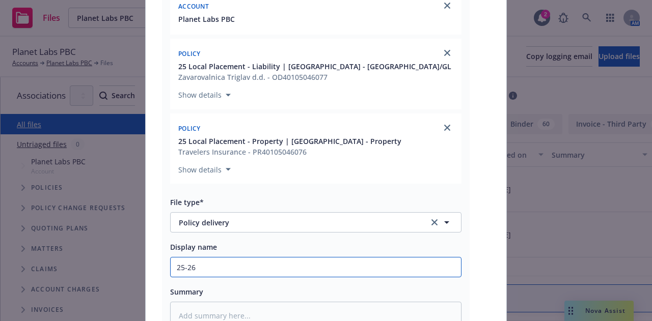
type textarea "x"
type input "25-26 S"
type textarea "x"
type input "25-26 Sl"
type textarea "x"
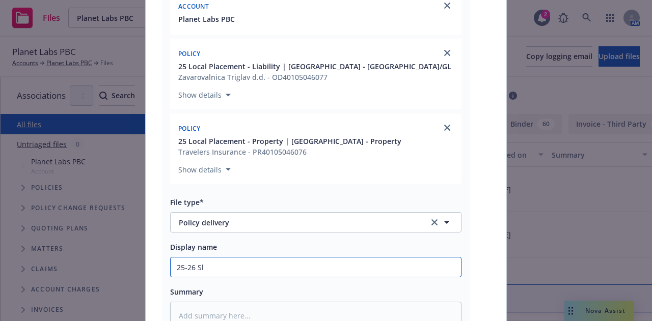
type input "25-26 Slo"
type textarea "x"
type input "25-26 Slov"
type textarea "x"
type input "25-26 Slove"
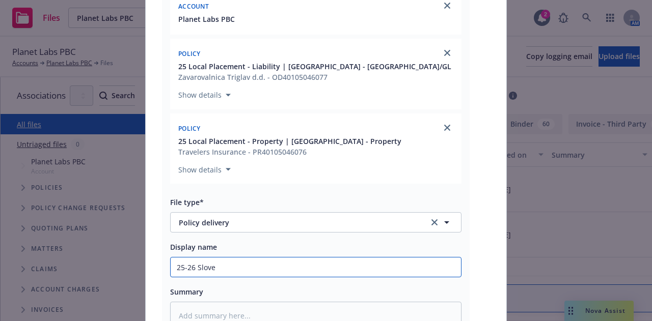
type textarea "x"
type input "25-26 Sloveni"
type textarea "x"
type input "25-26 [GEOGRAPHIC_DATA]"
type textarea "x"
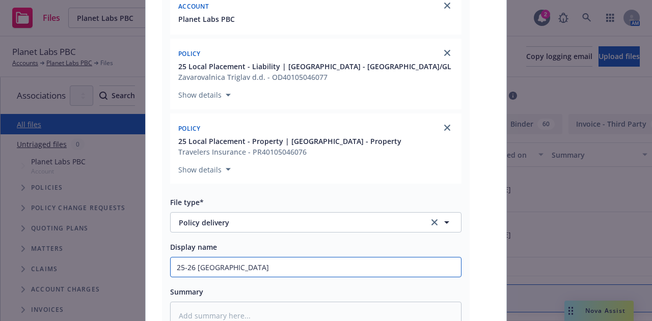
type input "25-26 [GEOGRAPHIC_DATA] F"
type textarea "x"
type input "25-26 Slovenia Fo"
type textarea "x"
type input "25-26 [GEOGRAPHIC_DATA] For"
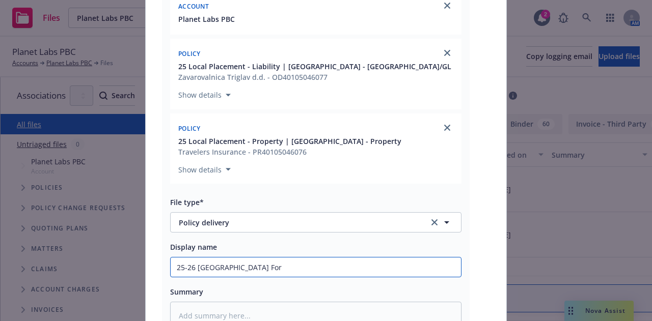
type textarea "x"
type input "25-26 [GEOGRAPHIC_DATA] Forei"
type textarea "x"
type input "25-26 Slovenia Foreign"
type textarea "x"
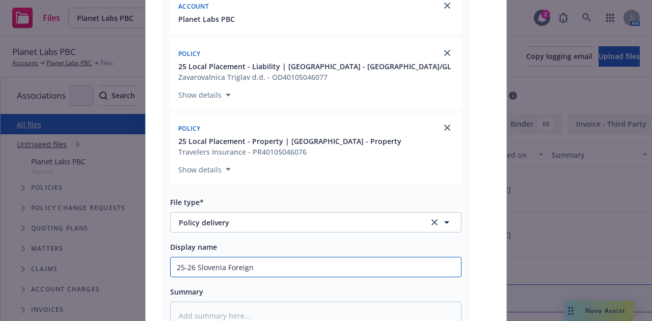
type input "25-26 Slovenia Foreign"
type textarea "x"
type input "25-26 Slovenia Foreign L"
type textarea "x"
type input "25-26 [GEOGRAPHIC_DATA] Foreign Loc"
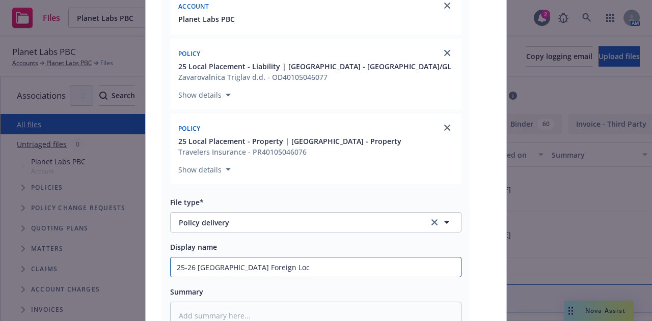
type textarea "x"
type input "25-26 [GEOGRAPHIC_DATA] Foreign Loca"
type textarea "x"
type input "25-26 [GEOGRAPHIC_DATA] Foreign Local"
type textarea "x"
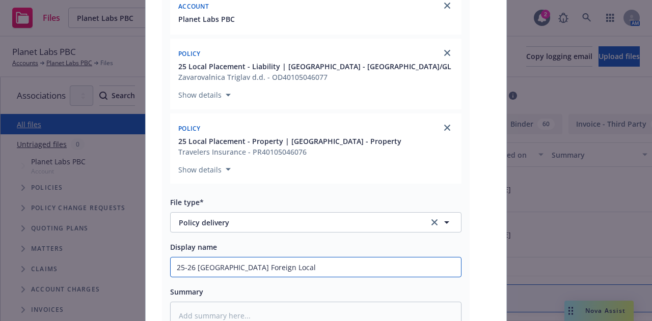
type input "25-26 [GEOGRAPHIC_DATA] Foreign Local"
type textarea "x"
type input "25-26 [GEOGRAPHIC_DATA] Foreign Local GL"
type textarea "x"
type input "25-26 [GEOGRAPHIC_DATA] Foreign Local GL"
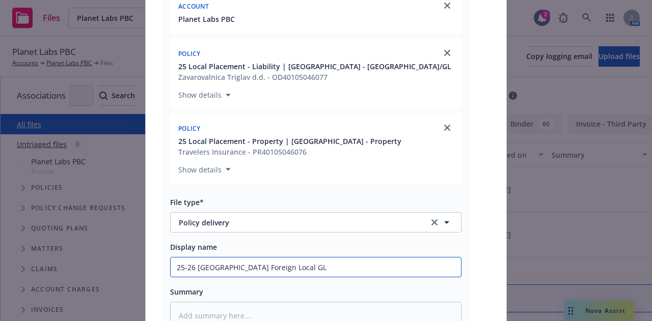
type textarea "x"
type input "25-26 [GEOGRAPHIC_DATA] Foreign Local GL &"
type textarea "x"
type input "25-26 [GEOGRAPHIC_DATA] Foreign Local GL &"
type textarea "x"
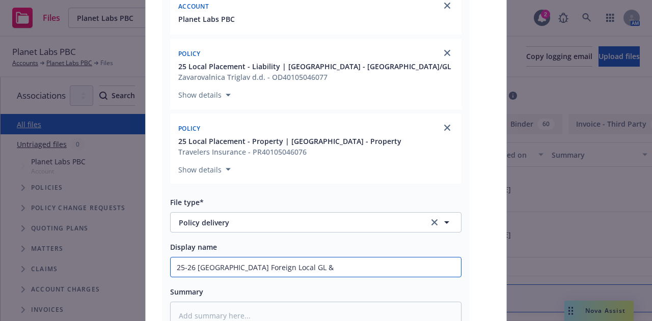
type input "25-26 [GEOGRAPHIC_DATA] Foreign Local GL & P"
type textarea "x"
type input "25-26 [GEOGRAPHIC_DATA] Foreign Local GL & Pro"
type textarea "x"
type input "25-26 [GEOGRAPHIC_DATA] Foreign Local GL & Prop"
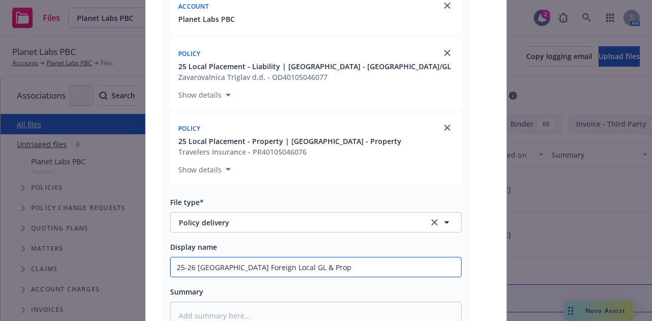
type textarea "x"
type input "25-26 [GEOGRAPHIC_DATA] Foreign Local GL & Prop"
type textarea "x"
type input "25-26 [GEOGRAPHIC_DATA] Foreign Local GL & Prop D"
type textarea "x"
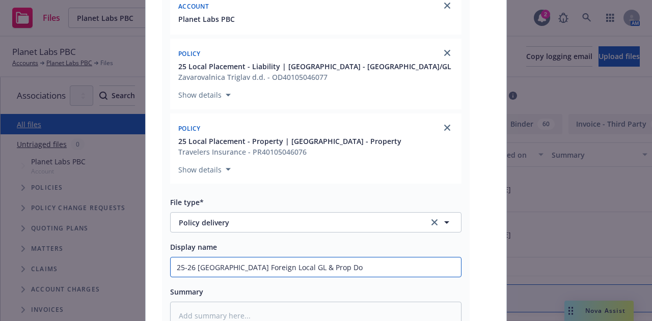
type input "25-26 [GEOGRAPHIC_DATA] Foreign Local GL & Prop Doc"
type textarea "x"
type input "25-26 [GEOGRAPHIC_DATA] Foreign Local GL & Prop Docu"
type textarea "x"
type input "25-26 [GEOGRAPHIC_DATA] Foreign Local GL & Prop Docume"
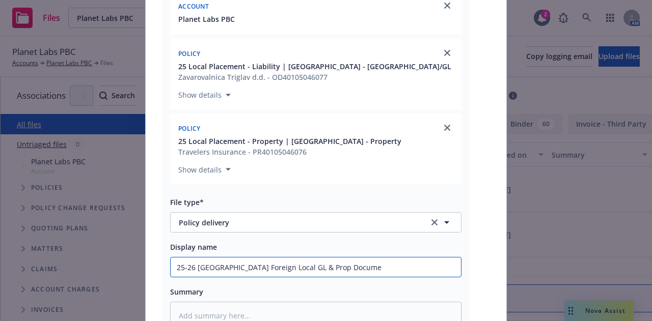
type textarea "x"
type input "25-26 [GEOGRAPHIC_DATA] Foreign Local GL & Prop Document"
type textarea "x"
type input "25-26 [GEOGRAPHIC_DATA] Foreign Local GL & Prop Documents"
type textarea "x"
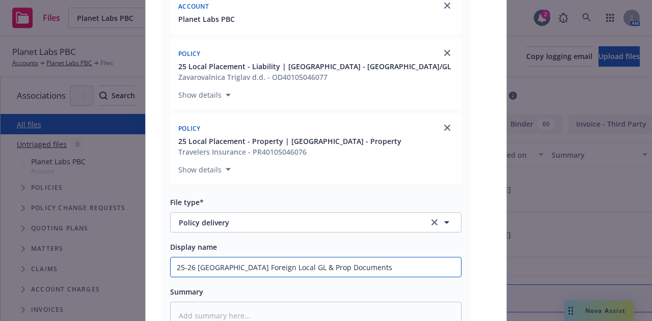
type input "25-26 [GEOGRAPHIC_DATA] Foreign Local GL & Prop Documents"
type textarea "x"
type input "25-26 [GEOGRAPHIC_DATA] Foreign Local GL & Prop Documents &"
type textarea "x"
type input "25-26 [GEOGRAPHIC_DATA] Foreign Local GL & Prop Documents &"
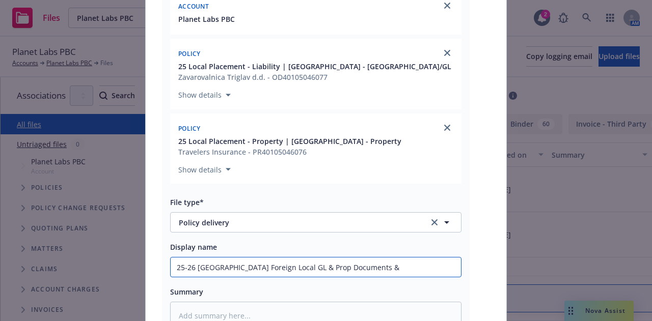
type textarea "x"
type input "25-26 [GEOGRAPHIC_DATA] Foreign Local GL & Prop Documents & I"
type textarea "x"
type input "25-26 [GEOGRAPHIC_DATA] Foreign Local GL & Prop Documents & In"
type textarea "x"
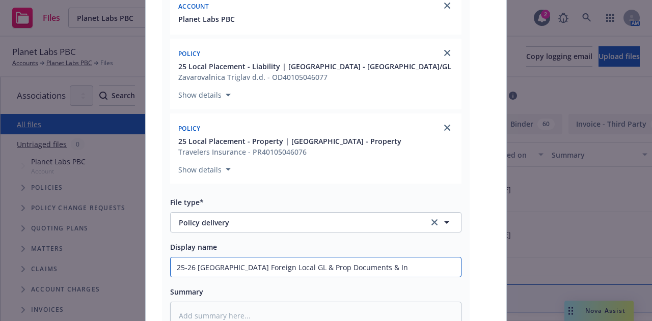
type input "25-26 [GEOGRAPHIC_DATA] Foreign Local GL & Prop Documents & Inv"
type textarea "x"
type input "25-26 [GEOGRAPHIC_DATA] Foreign Local GL & Prop Documents & Invo"
type textarea "x"
type input "25-26 [GEOGRAPHIC_DATA] Foreign Local GL & Prop Documents & Invoic"
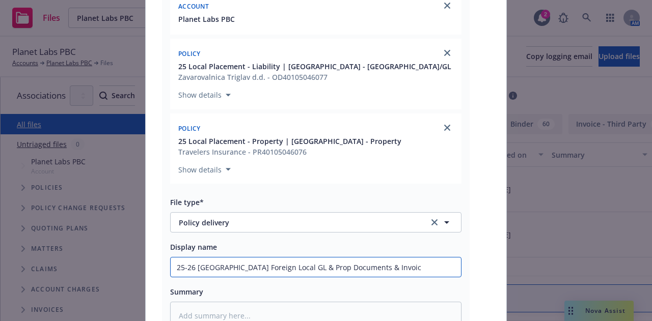
type textarea "x"
type input "25-26 [GEOGRAPHIC_DATA] Foreign Local GL & Prop Documents & Invoice"
type textarea "x"
type input "25-26 [GEOGRAPHIC_DATA] Foreign Local GL & Prop Documents & Invoices"
type textarea "x"
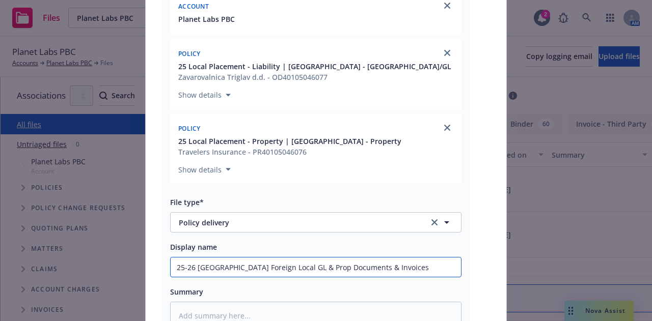
type input "25-26 [GEOGRAPHIC_DATA] Foreign Local GL & Prop Documents & Invoices D"
type textarea "x"
type input "25-26 [GEOGRAPHIC_DATA] Foreign Local GL & Prop Documents & Invoices De"
type textarea "x"
type input "25-26 [GEOGRAPHIC_DATA] Foreign Local GL & Prop Documents & Invoices Del"
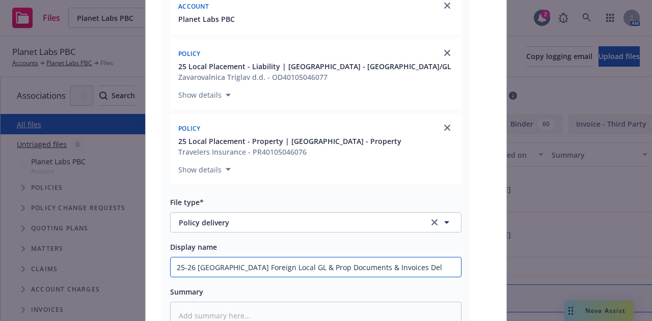
type textarea "x"
type input "25-26 [GEOGRAPHIC_DATA] Foreign Local GL & Prop Documents & Invoices Deliv"
type textarea "x"
type input "25-26 [GEOGRAPHIC_DATA] Foreign Local GL & Prop Documents & Invoices Delive"
type textarea "x"
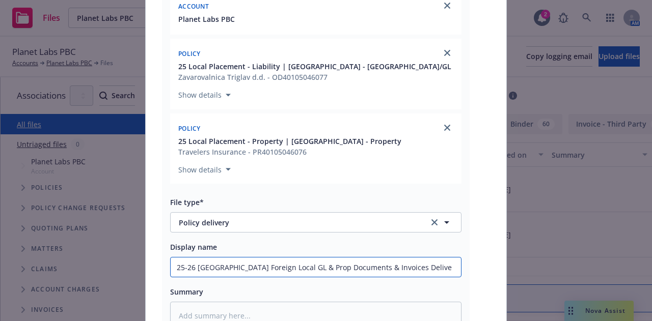
type input "25-26 [GEOGRAPHIC_DATA] Foreign Local GL & Prop Documents & Invoices Deliver"
type textarea "x"
type input "25-26 [GEOGRAPHIC_DATA] Foreign Local GL & Prop Documents & Invoices Delivery"
type textarea "x"
type input "25-26 [GEOGRAPHIC_DATA] Foreign Local GL & Prop Documents & Invoices Delivery t"
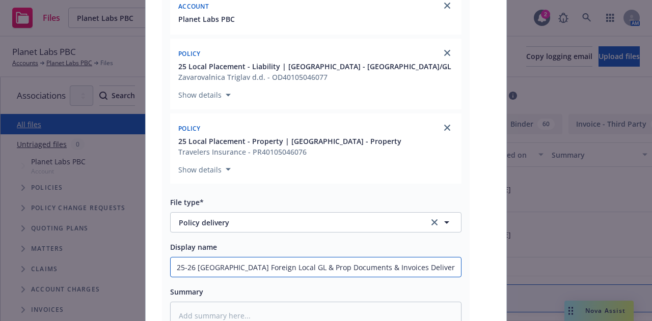
type textarea "x"
type input "25-26 [GEOGRAPHIC_DATA] Foreign Local GL & Prop Documents & Invoices Delivery to"
type textarea "x"
type input "25-26 [GEOGRAPHIC_DATA] Foreign Local GL & Prop Documents & Invoices Delivery to"
type textarea "x"
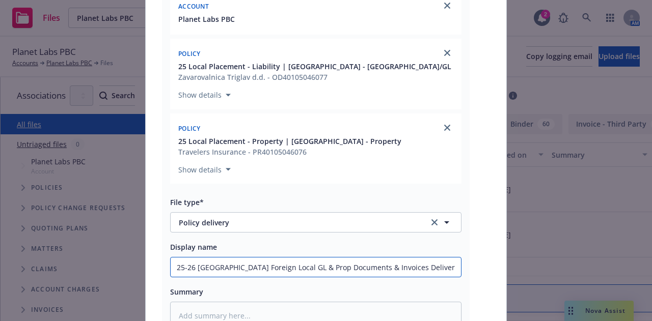
type input "25-26 [GEOGRAPHIC_DATA] Foreign Local GL & Prop Documents & Invoices Delivery t…"
type textarea "x"
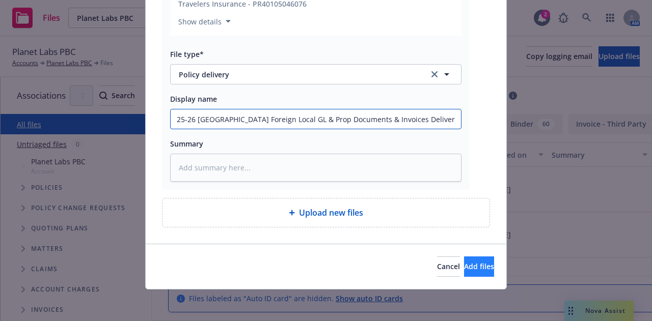
type input "25-26 [GEOGRAPHIC_DATA] Foreign Local GL & Prop Documents & Invoices Delivery t…"
click at [474, 261] on button "Add files" at bounding box center [479, 267] width 30 height 20
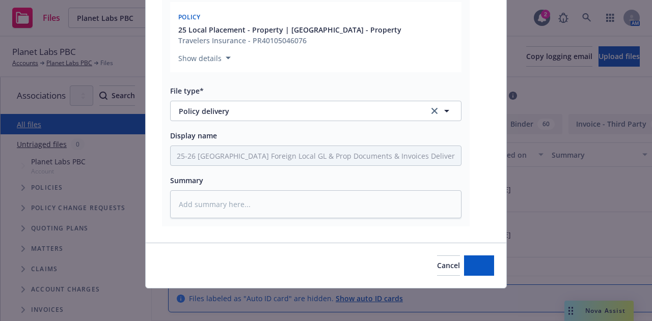
scroll to position [292, 0]
type textarea "x"
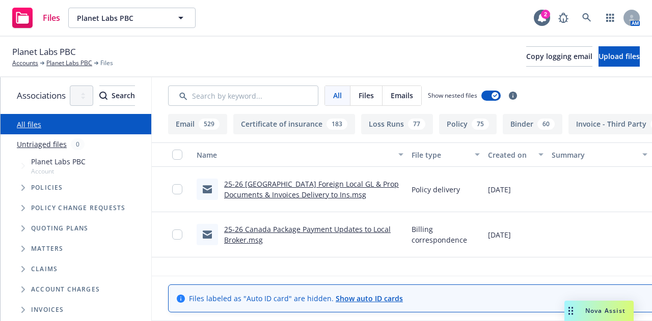
scroll to position [0, 195]
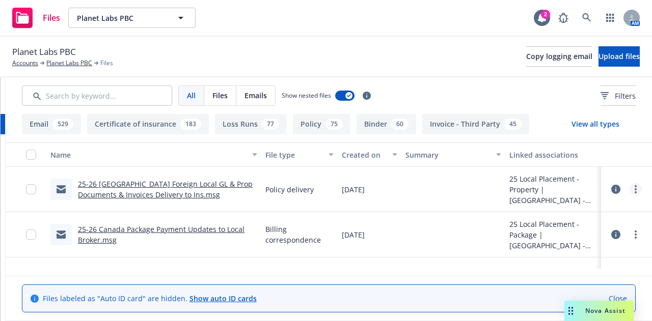
click at [631, 186] on link "more" at bounding box center [636, 189] width 12 height 12
click at [602, 228] on link "Download" at bounding box center [582, 231] width 101 height 20
